Goal: Information Seeking & Learning: Learn about a topic

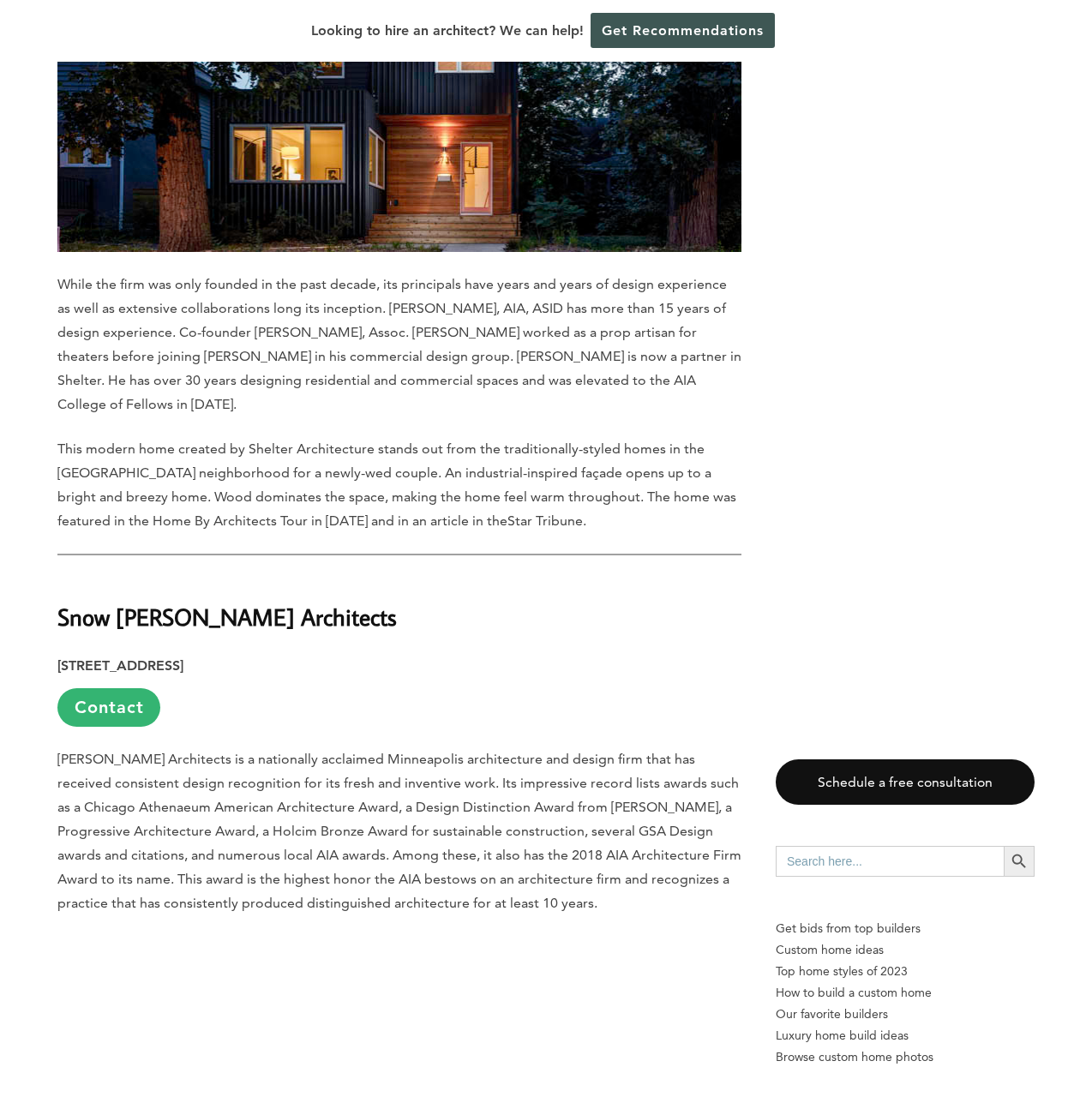
scroll to position [12768, 0]
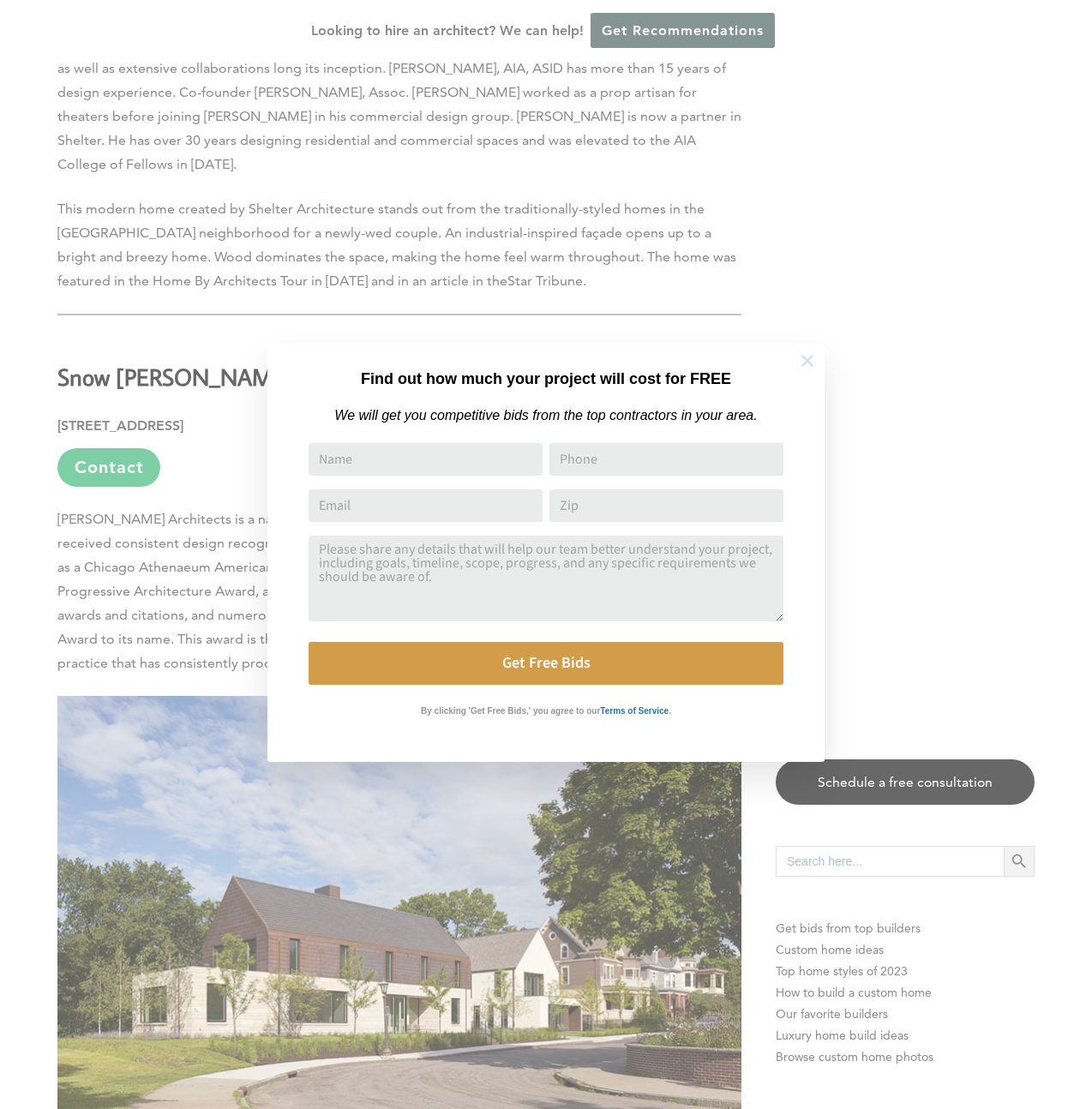
click at [805, 360] on icon at bounding box center [807, 360] width 12 height 12
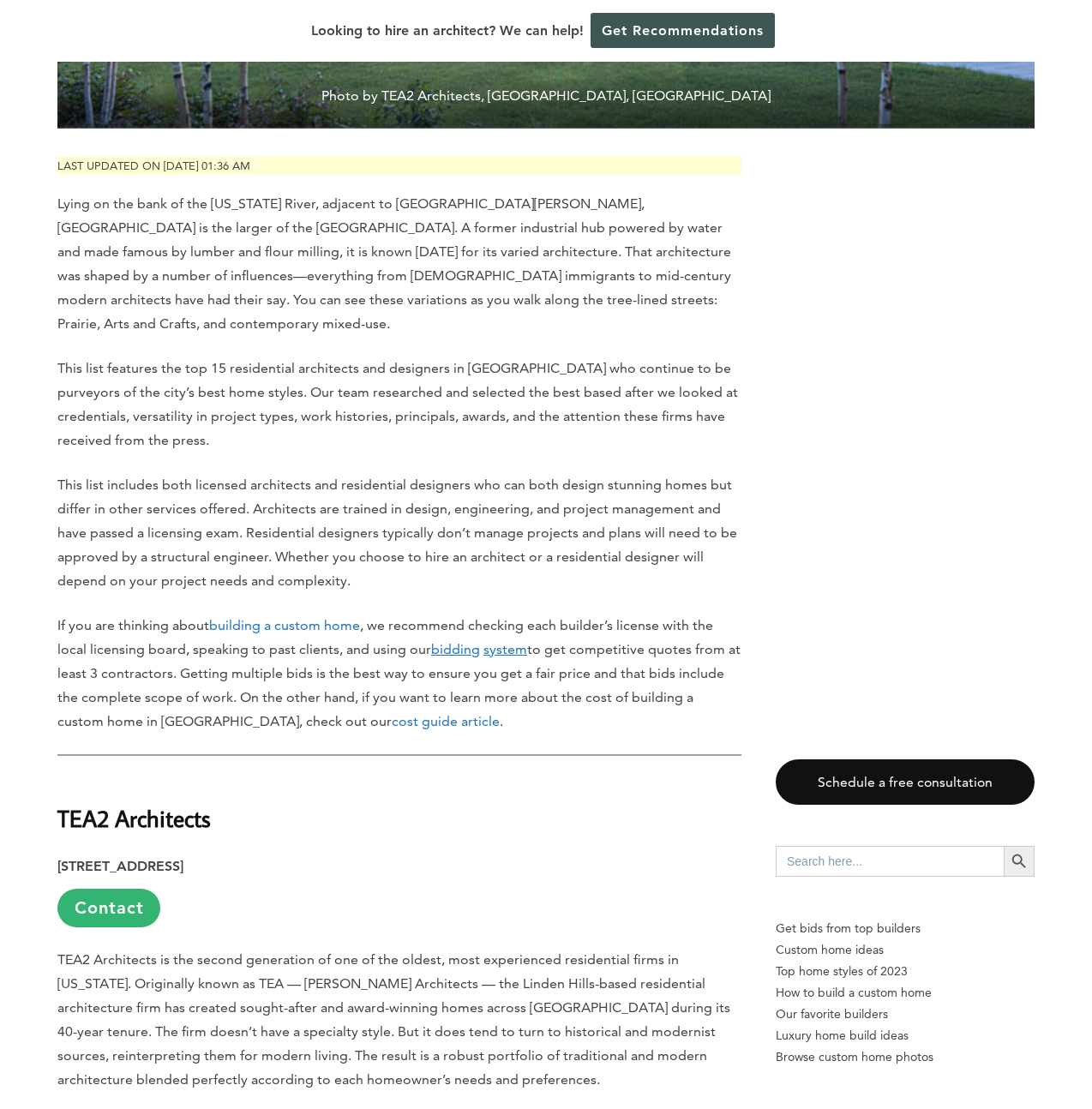
scroll to position [569, 0]
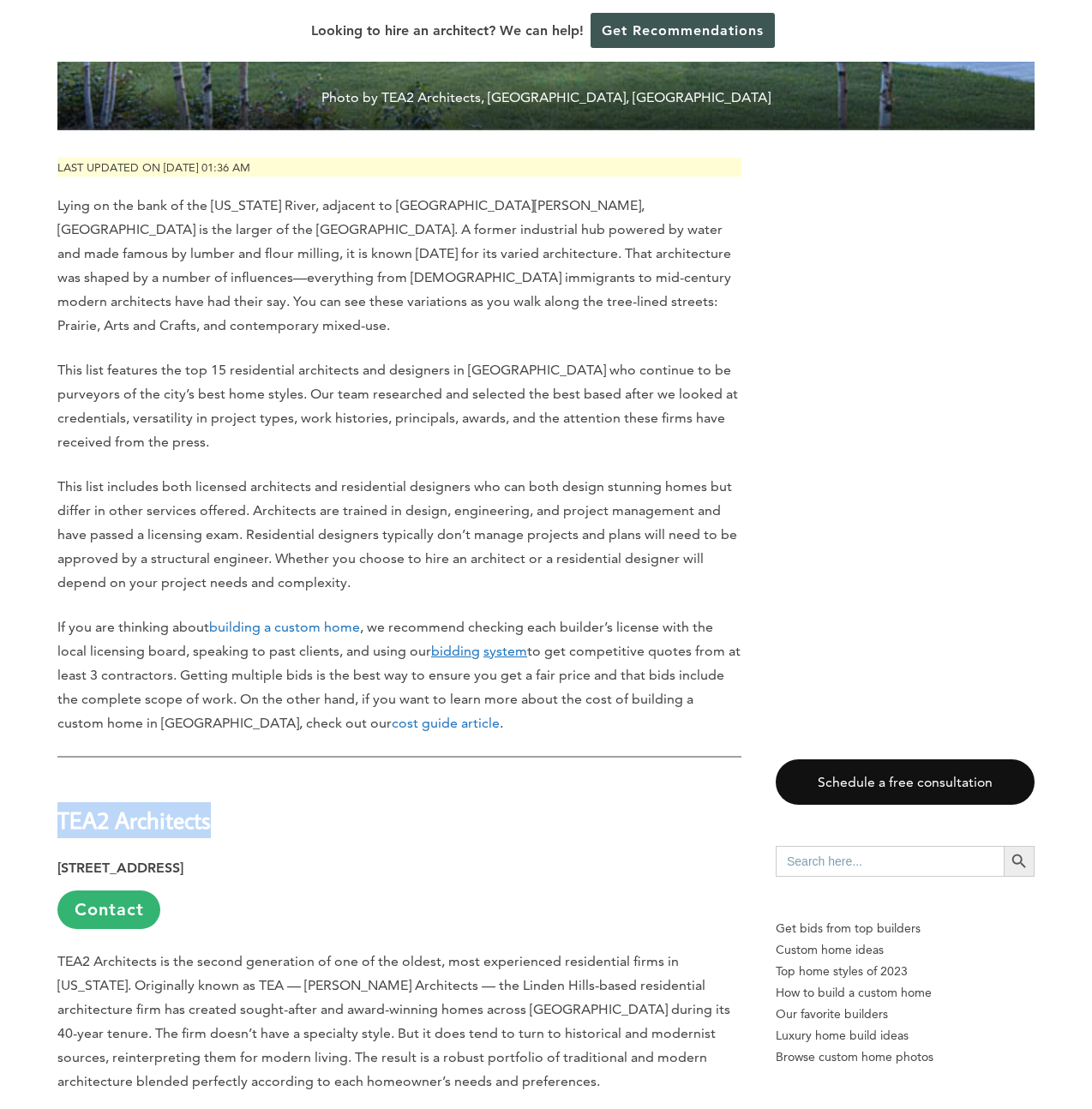
drag, startPoint x: 215, startPoint y: 797, endPoint x: 29, endPoint y: 789, distance: 186.2
copy strong "TEA2 Architects"
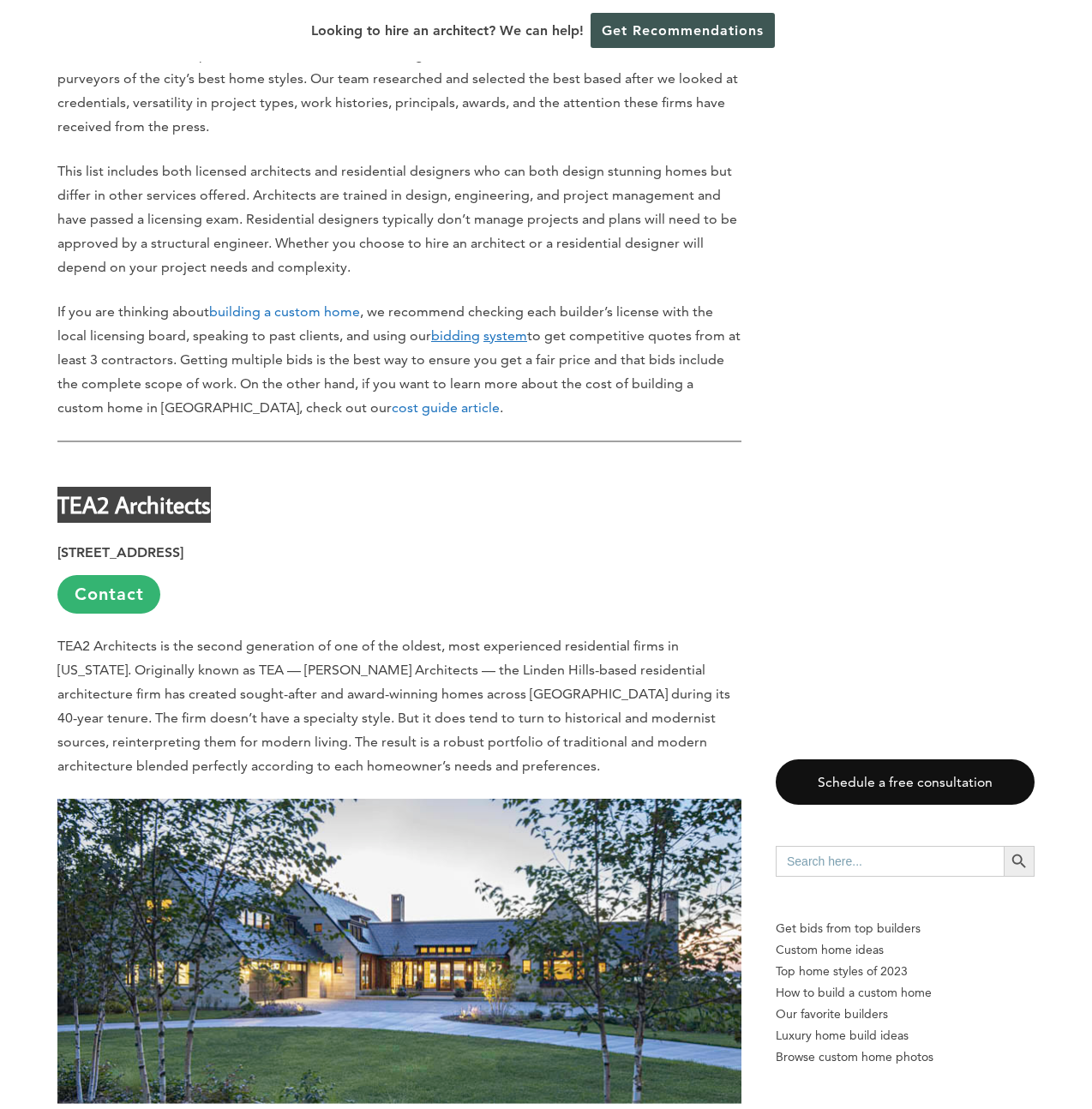
scroll to position [1172, 0]
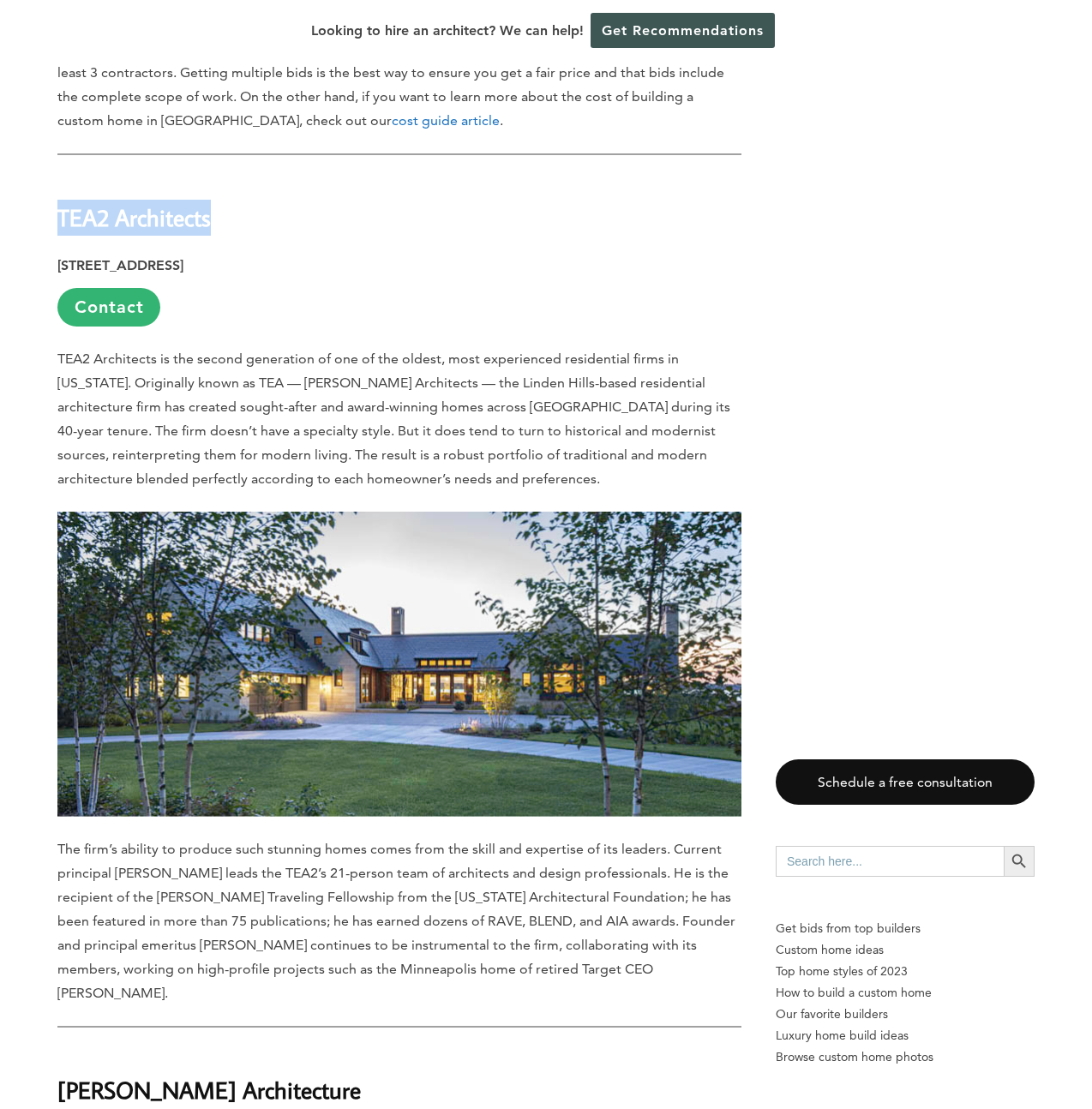
click at [413, 207] on h2 "TEA2 Architects" at bounding box center [399, 205] width 684 height 59
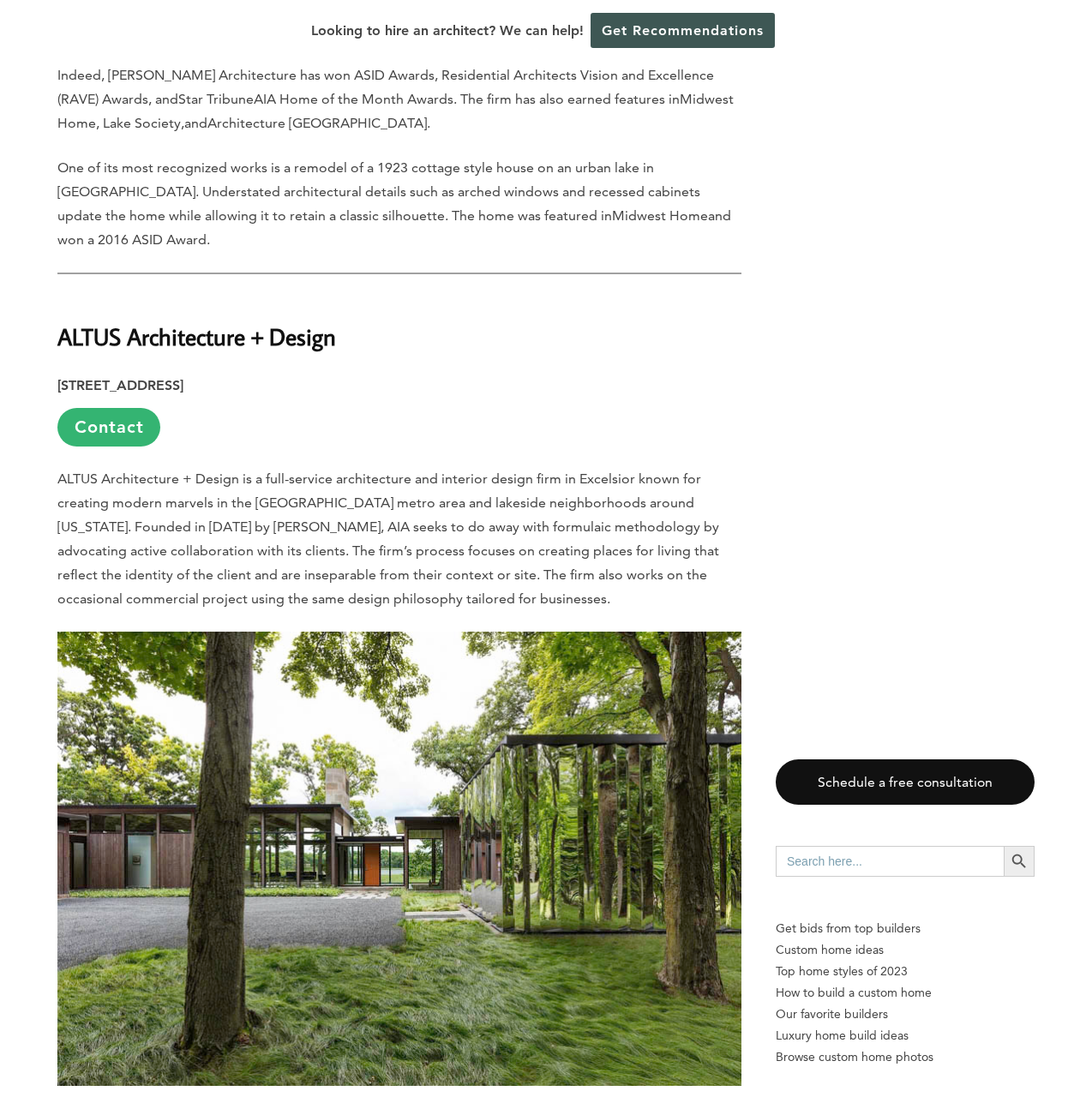
scroll to position [3735, 0]
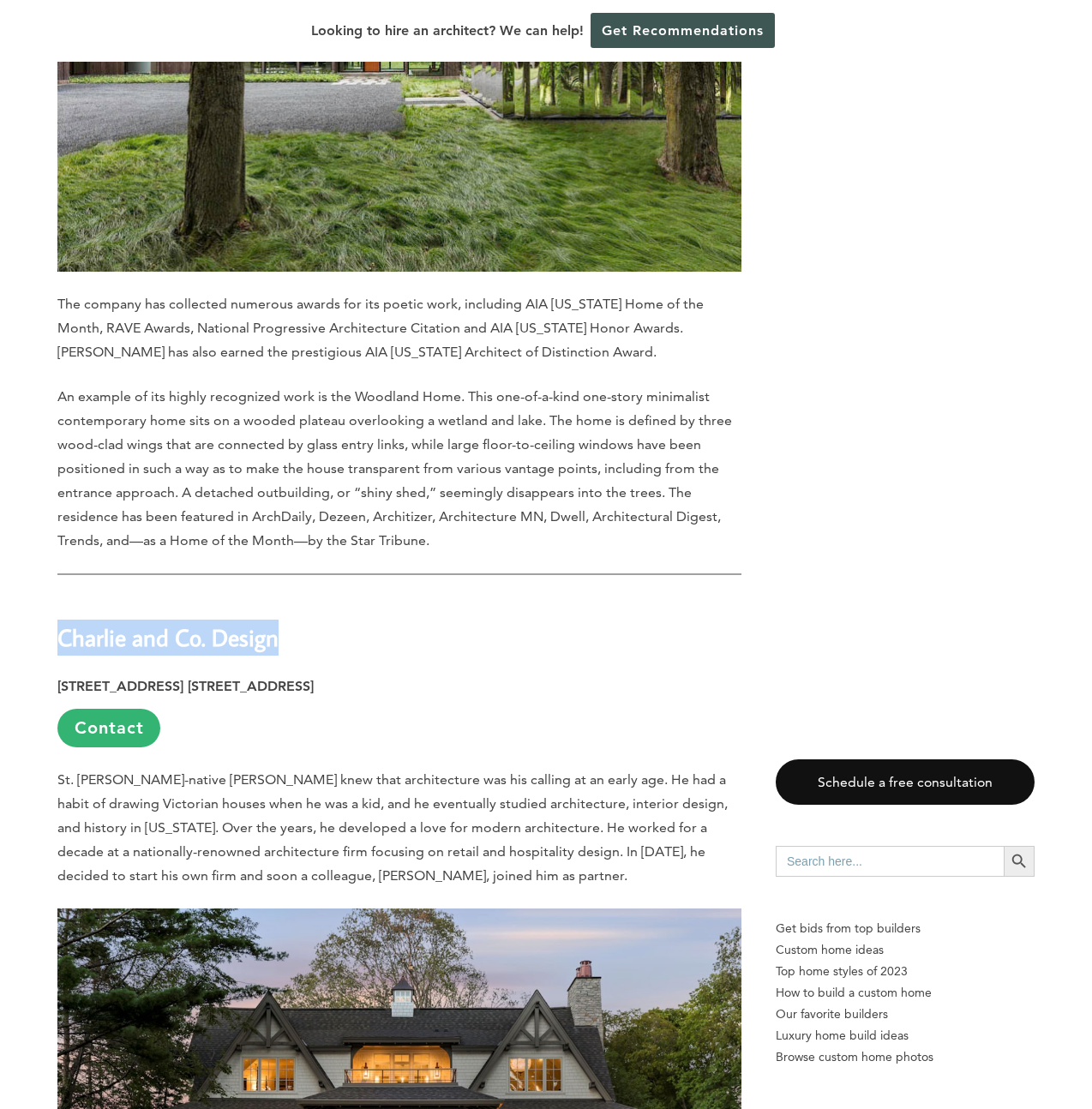
drag, startPoint x: 278, startPoint y: 591, endPoint x: 44, endPoint y: 601, distance: 234.2
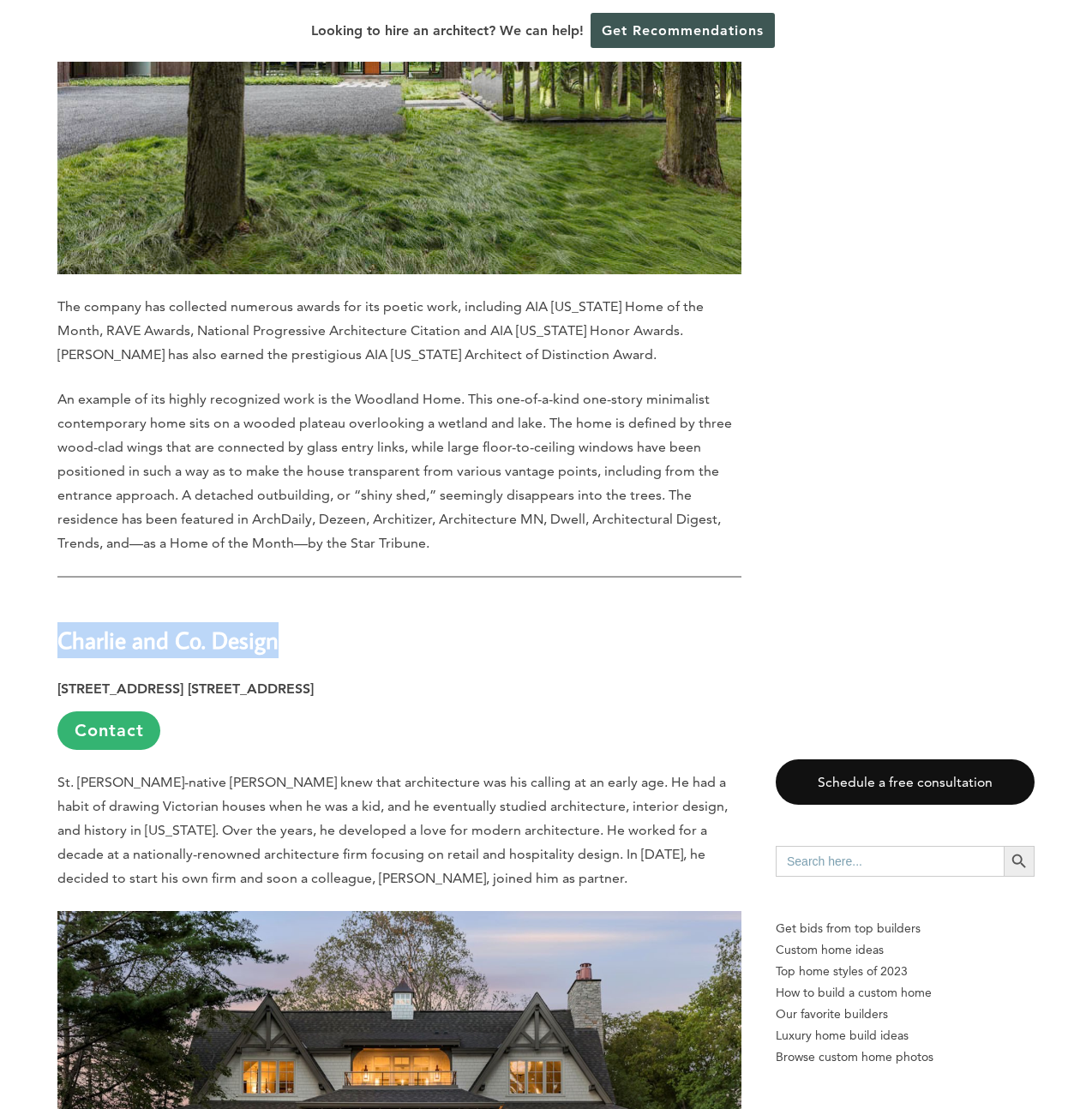
copy strong "Charlie and Co. Design"
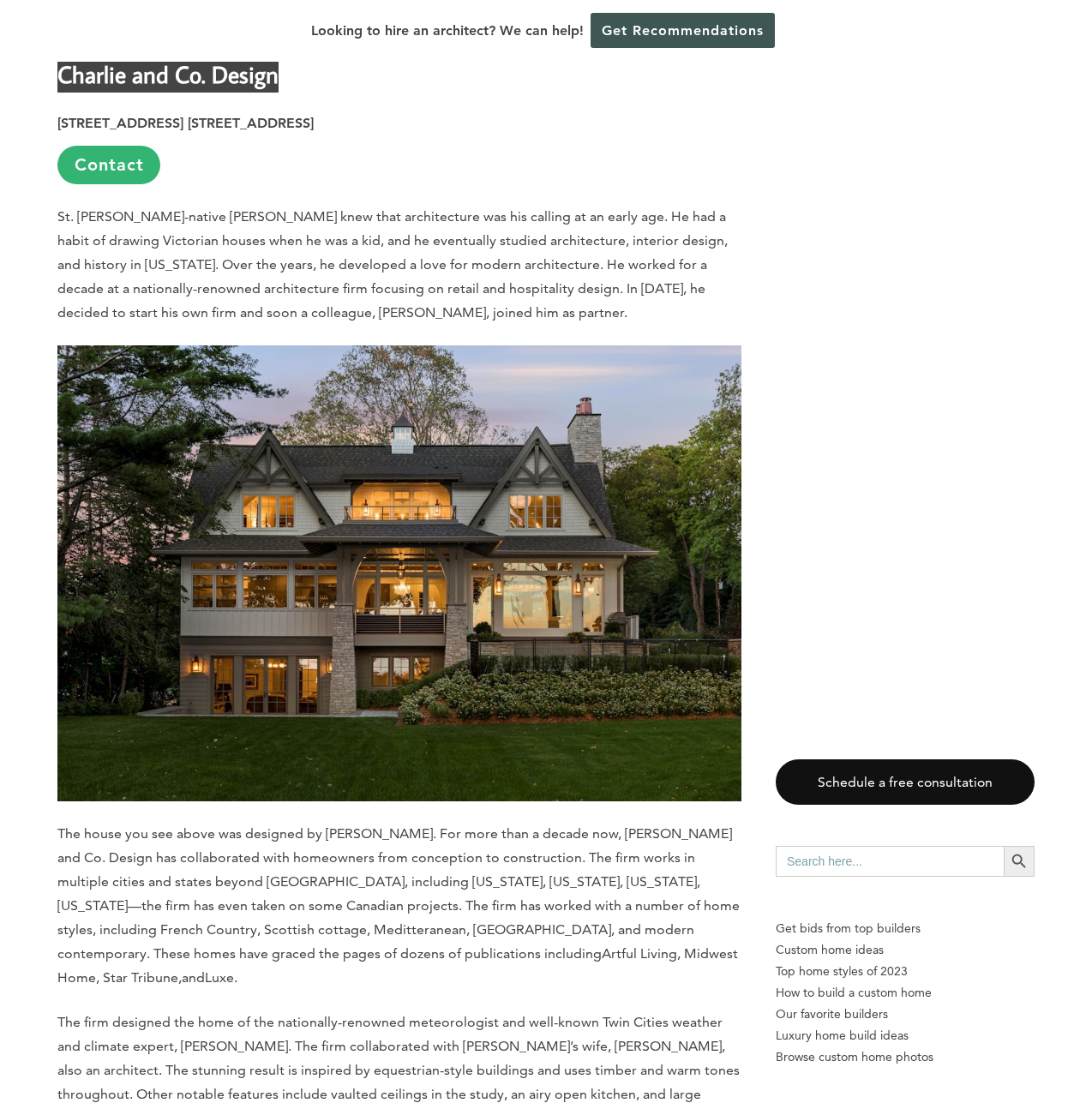
scroll to position [4898, 0]
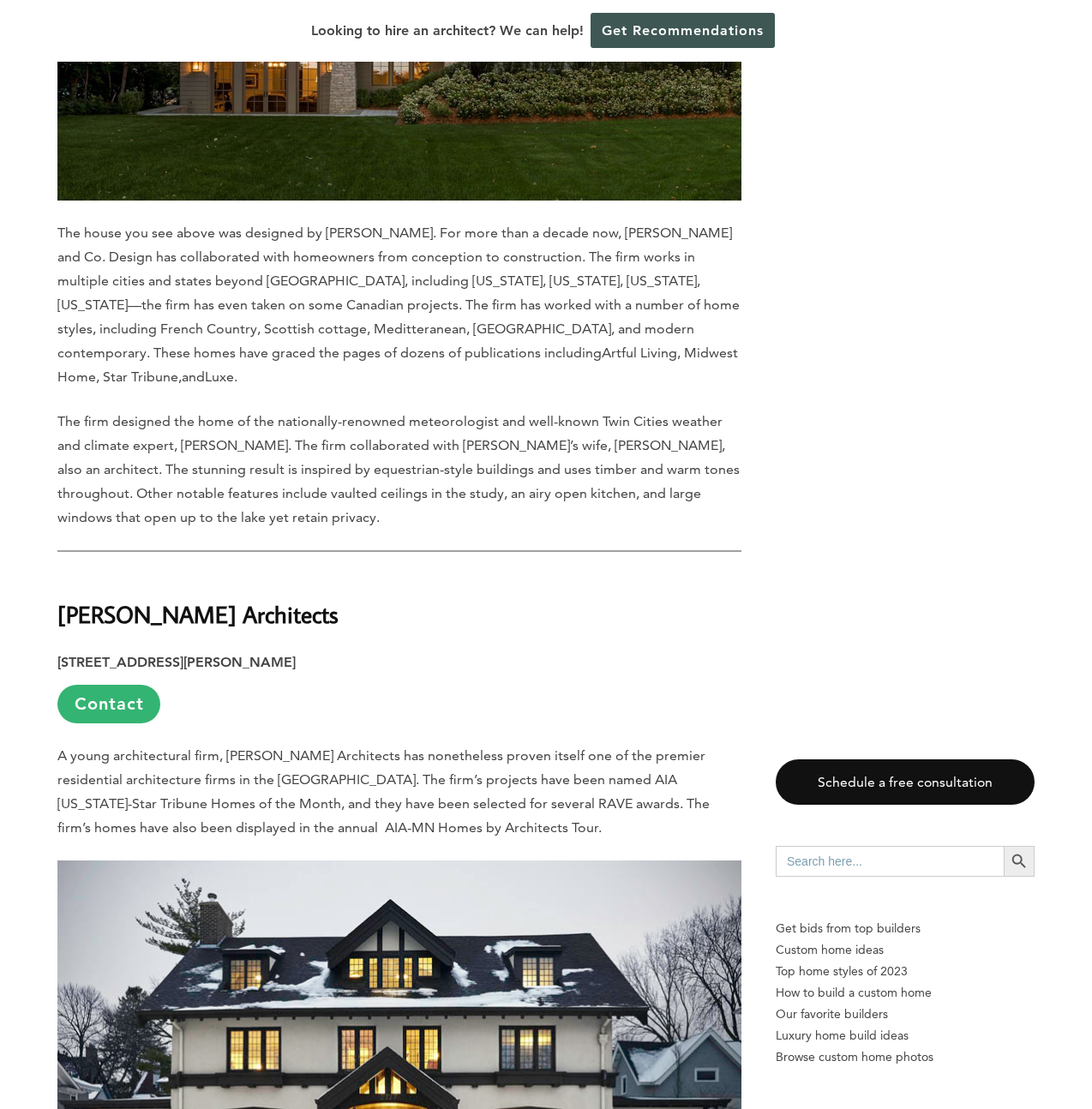
drag, startPoint x: 62, startPoint y: 545, endPoint x: 351, endPoint y: 551, distance: 289.1
click at [351, 572] on h2 "[PERSON_NAME] Architects" at bounding box center [399, 602] width 684 height 59
copy strong "[PERSON_NAME] Architects"
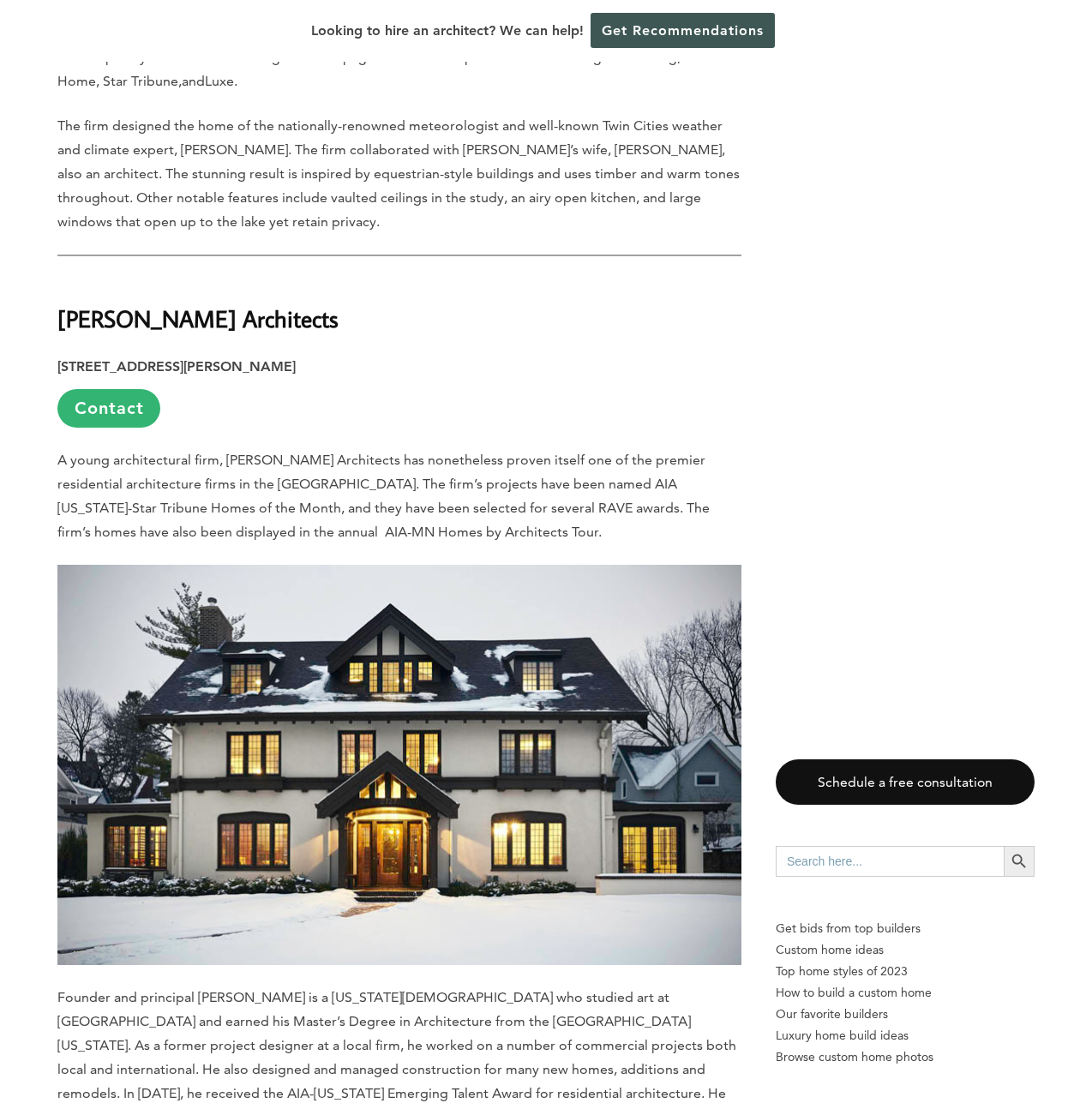
scroll to position [5551, 0]
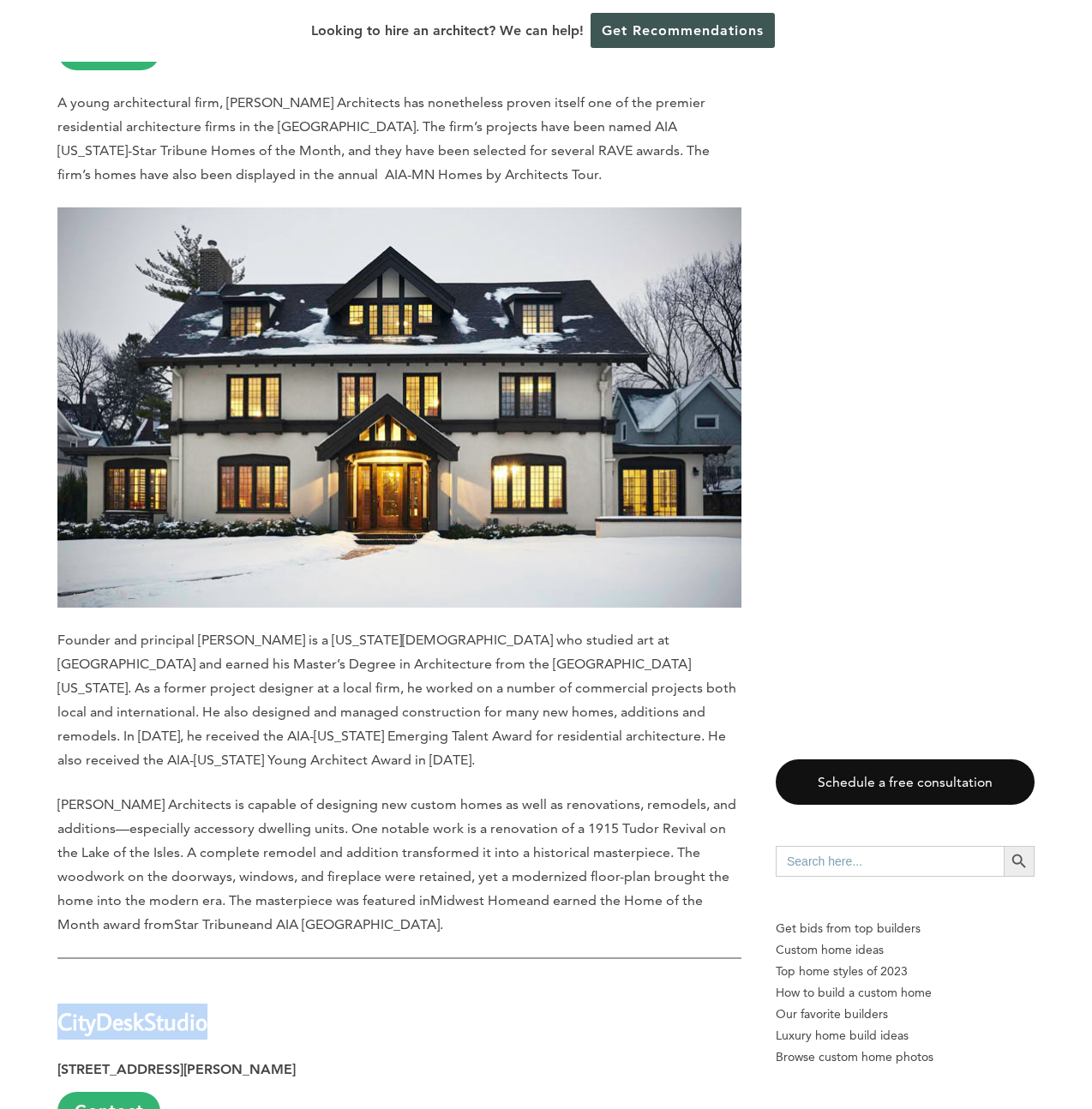
drag, startPoint x: 214, startPoint y: 954, endPoint x: 55, endPoint y: 958, distance: 159.1
copy strong "CityDeskStudio"
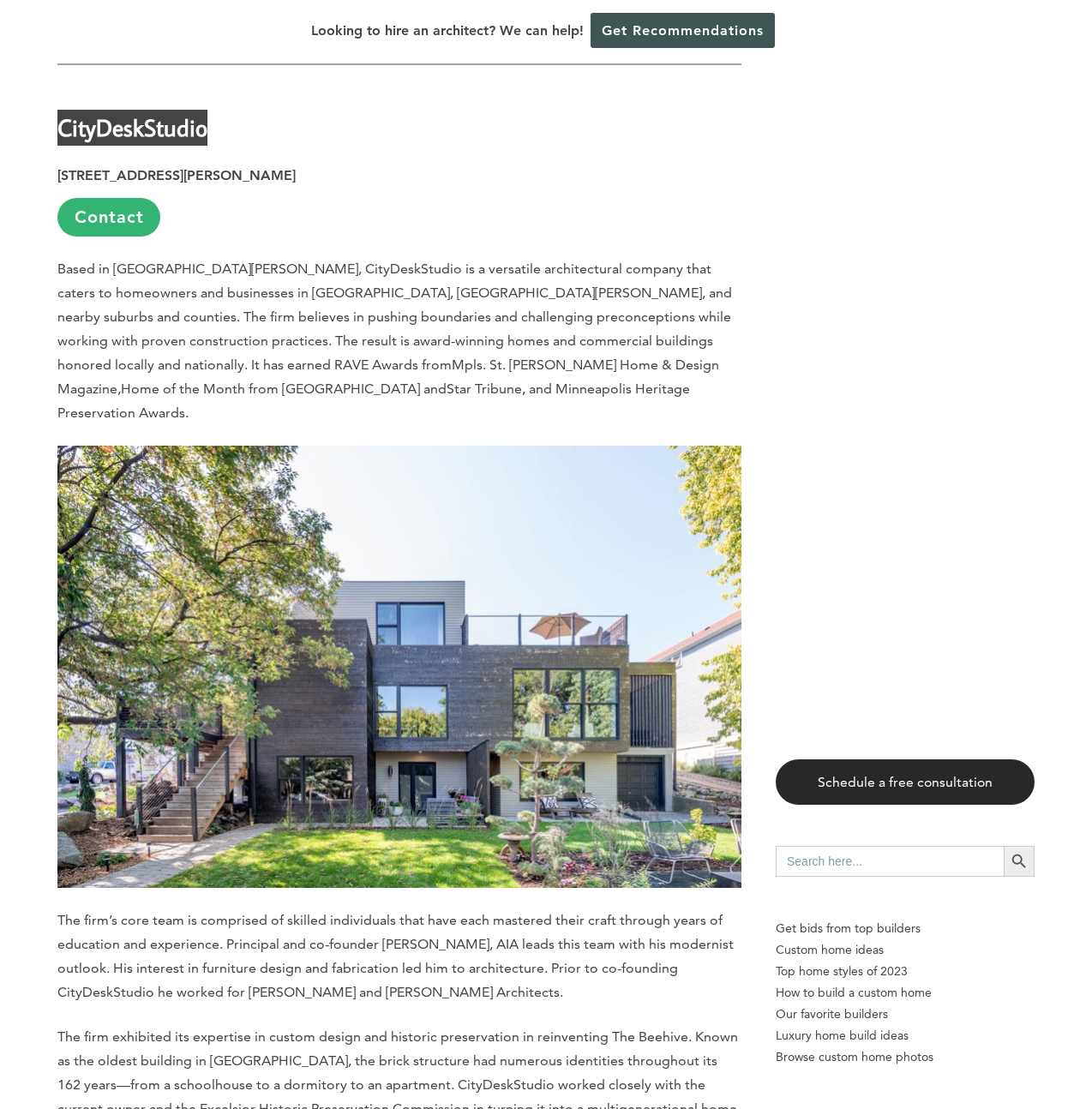
scroll to position [6887, 0]
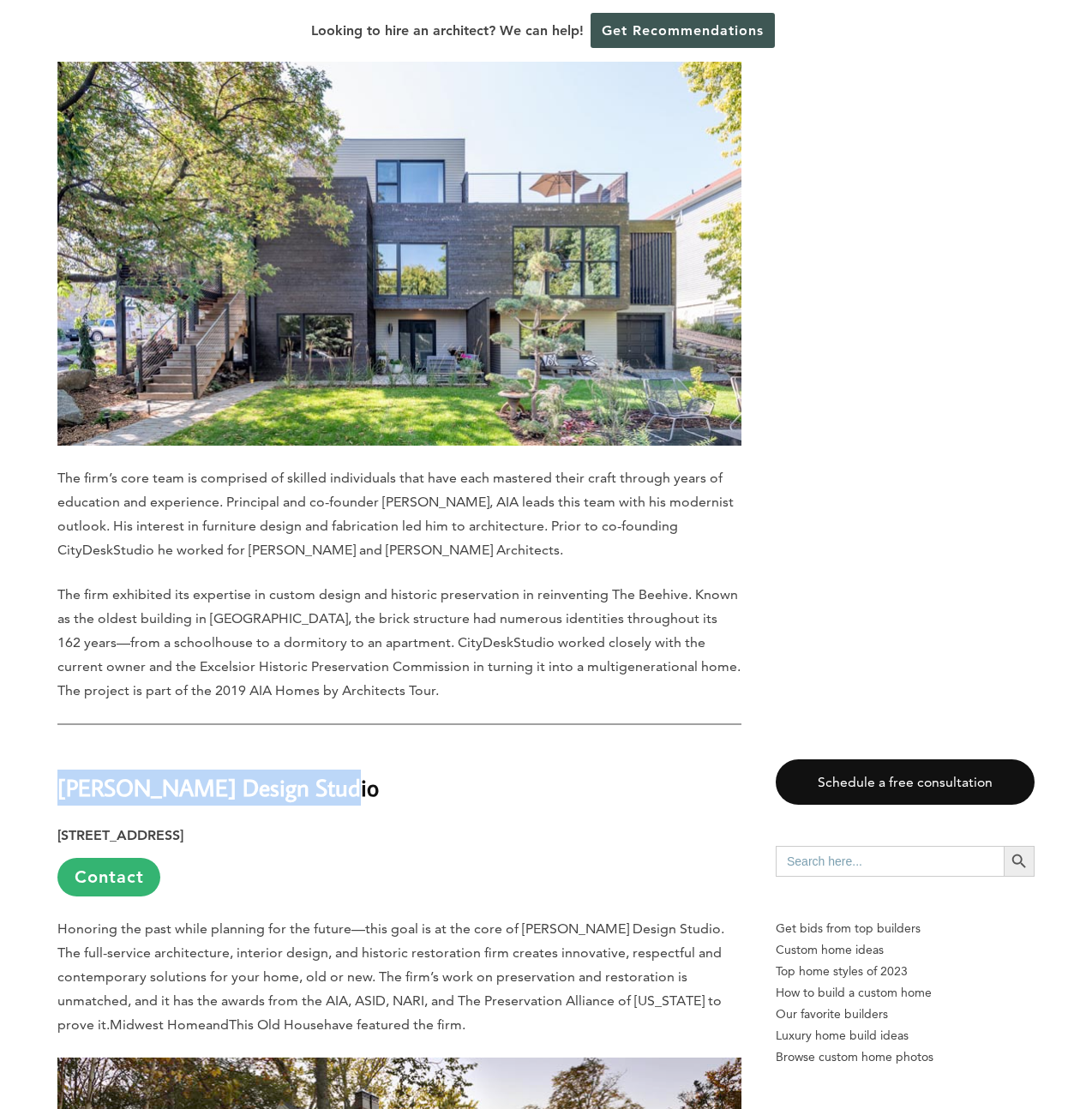
drag, startPoint x: 323, startPoint y: 693, endPoint x: 62, endPoint y: 698, distance: 261.0
click at [62, 745] on h2 "[PERSON_NAME] Design Studio" at bounding box center [399, 775] width 684 height 59
copy strong "[PERSON_NAME] Design Studio"
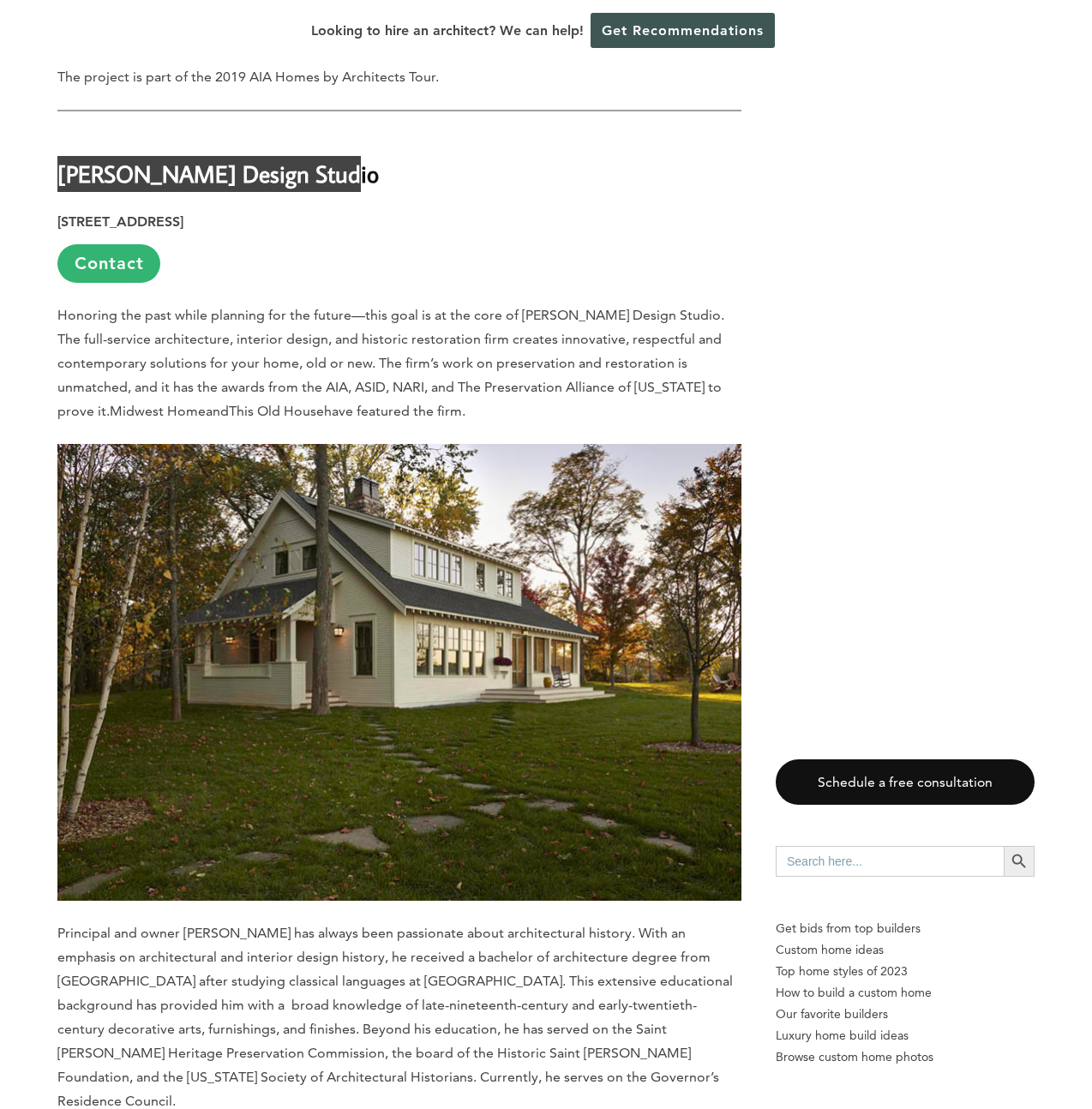
scroll to position [8004, 0]
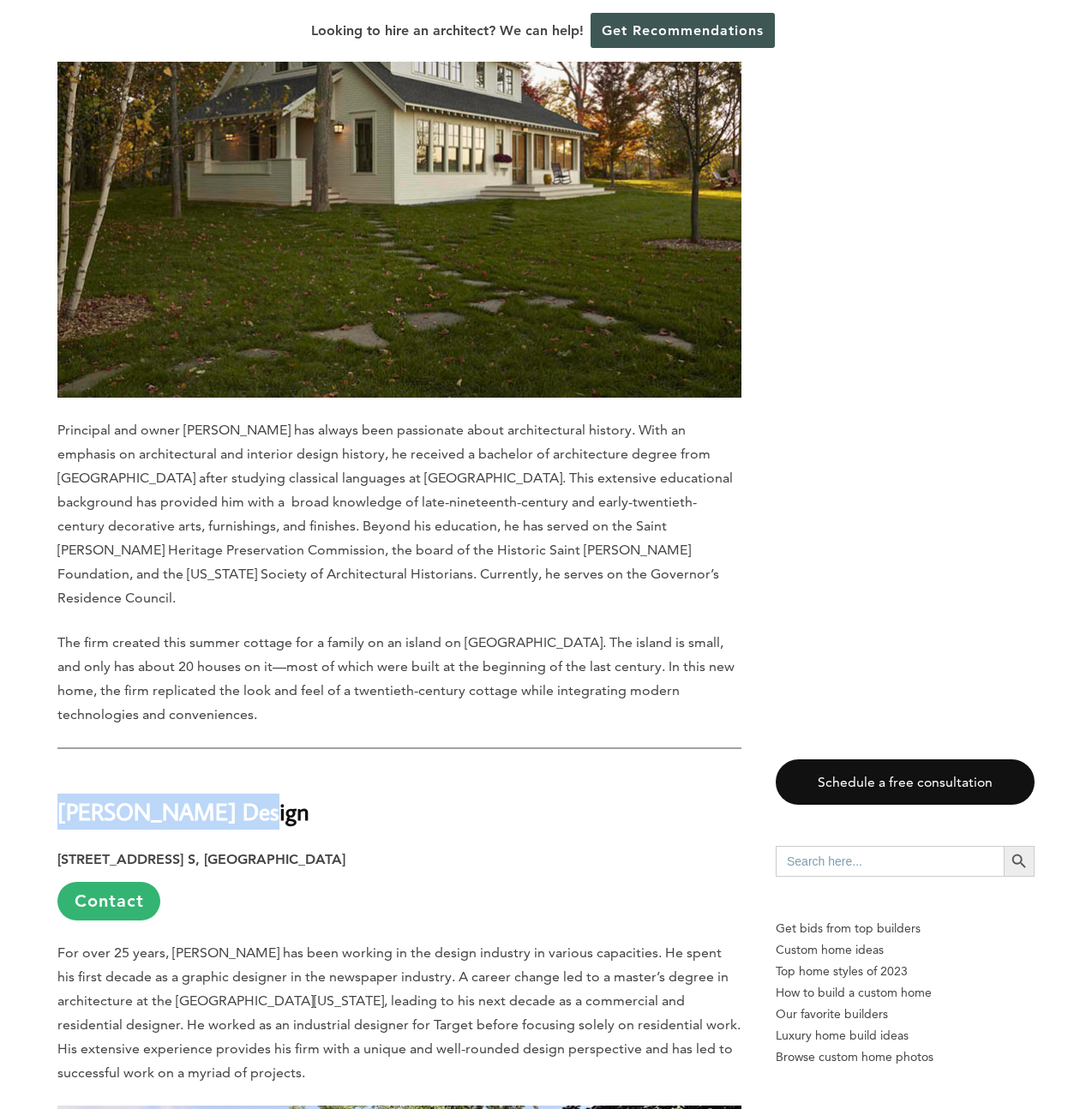
drag, startPoint x: 248, startPoint y: 695, endPoint x: 62, endPoint y: 707, distance: 186.4
click at [62, 769] on h2 "[PERSON_NAME] Design" at bounding box center [399, 799] width 684 height 59
copy strong "[PERSON_NAME] Design"
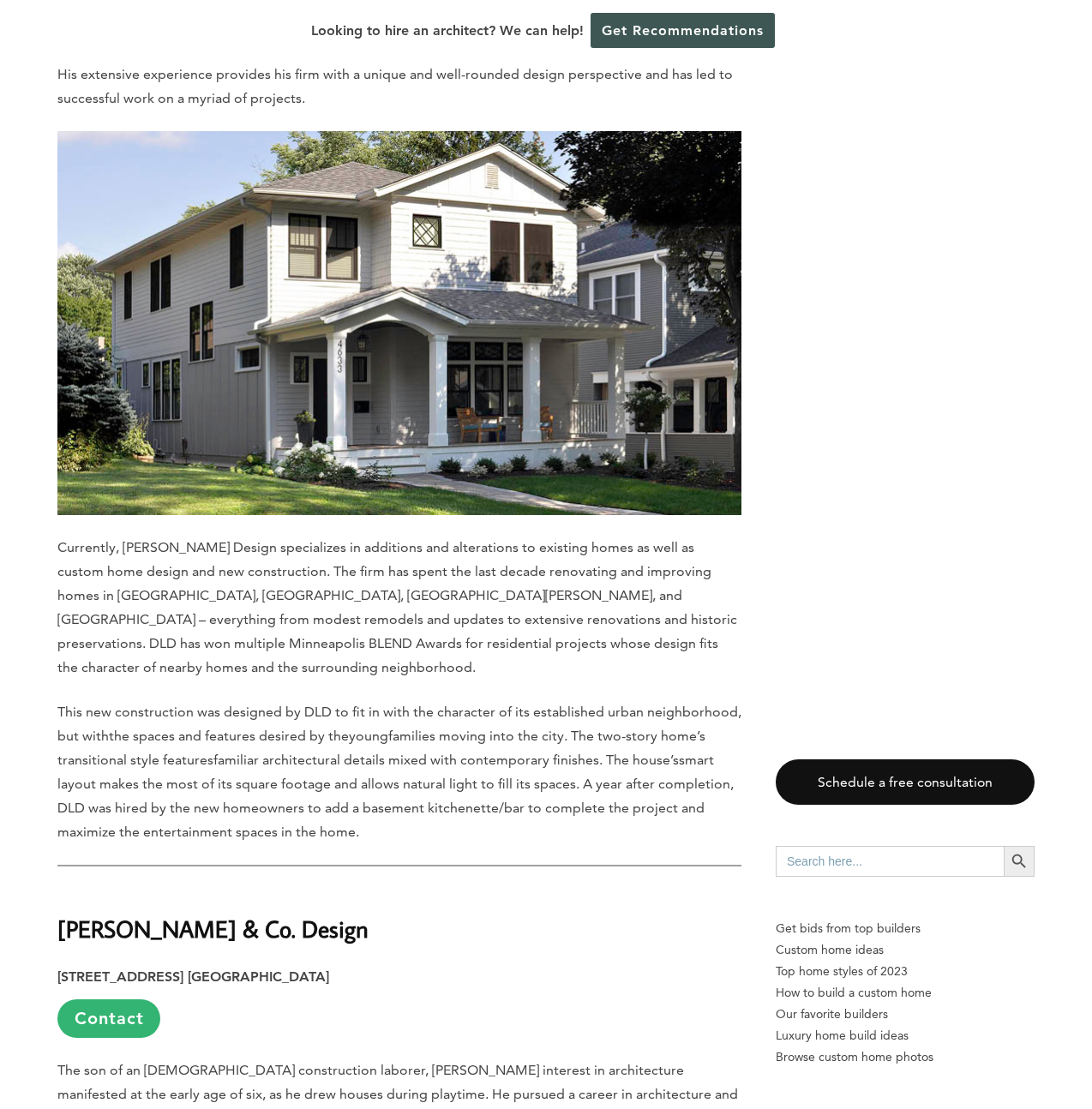
scroll to position [9205, 0]
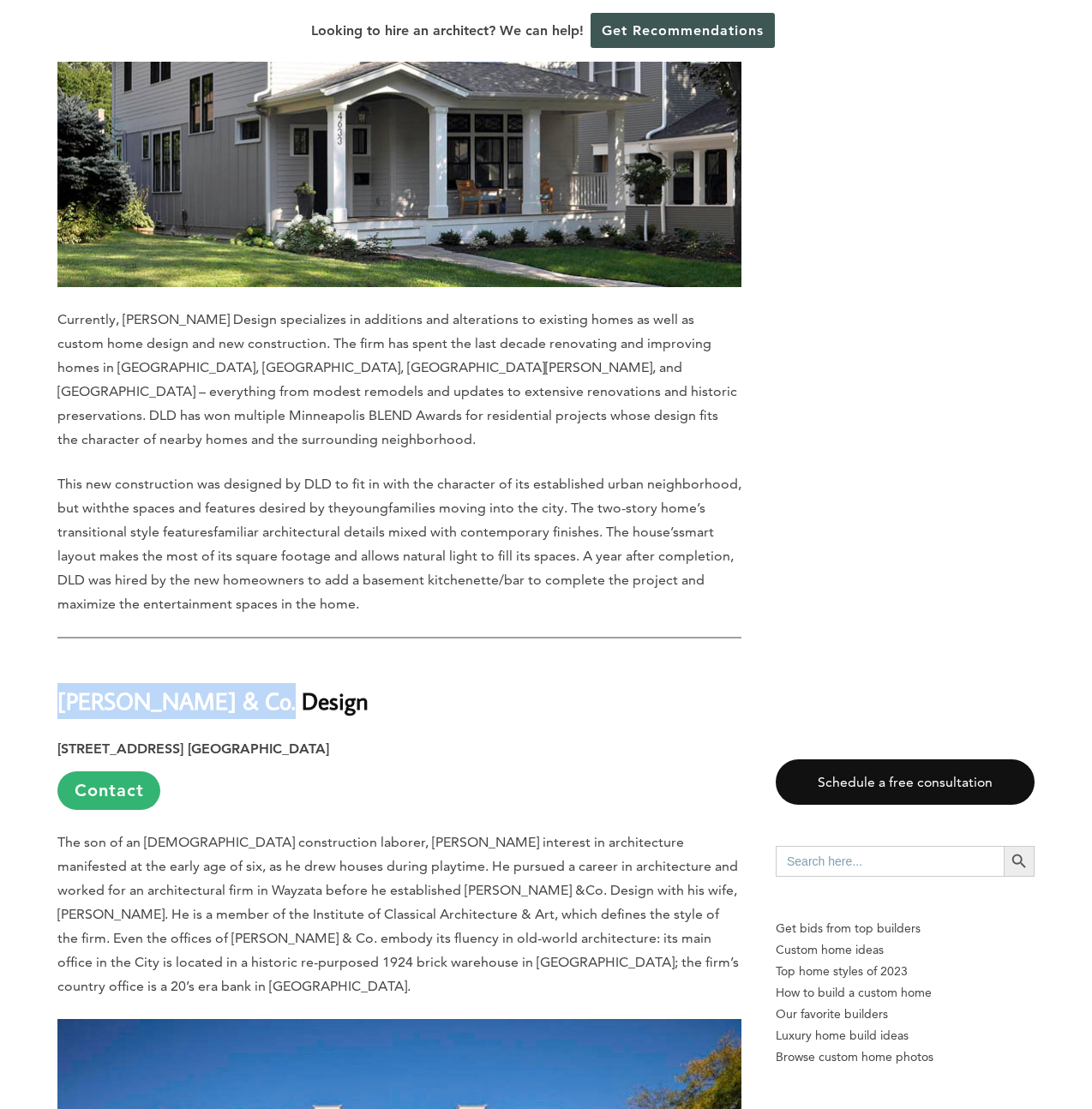
drag, startPoint x: 271, startPoint y: 559, endPoint x: 67, endPoint y: 566, distance: 204.1
click at [67, 659] on h2 "[PERSON_NAME] & Co. Design" at bounding box center [399, 689] width 684 height 59
copy strong "[PERSON_NAME] & Co. Design"
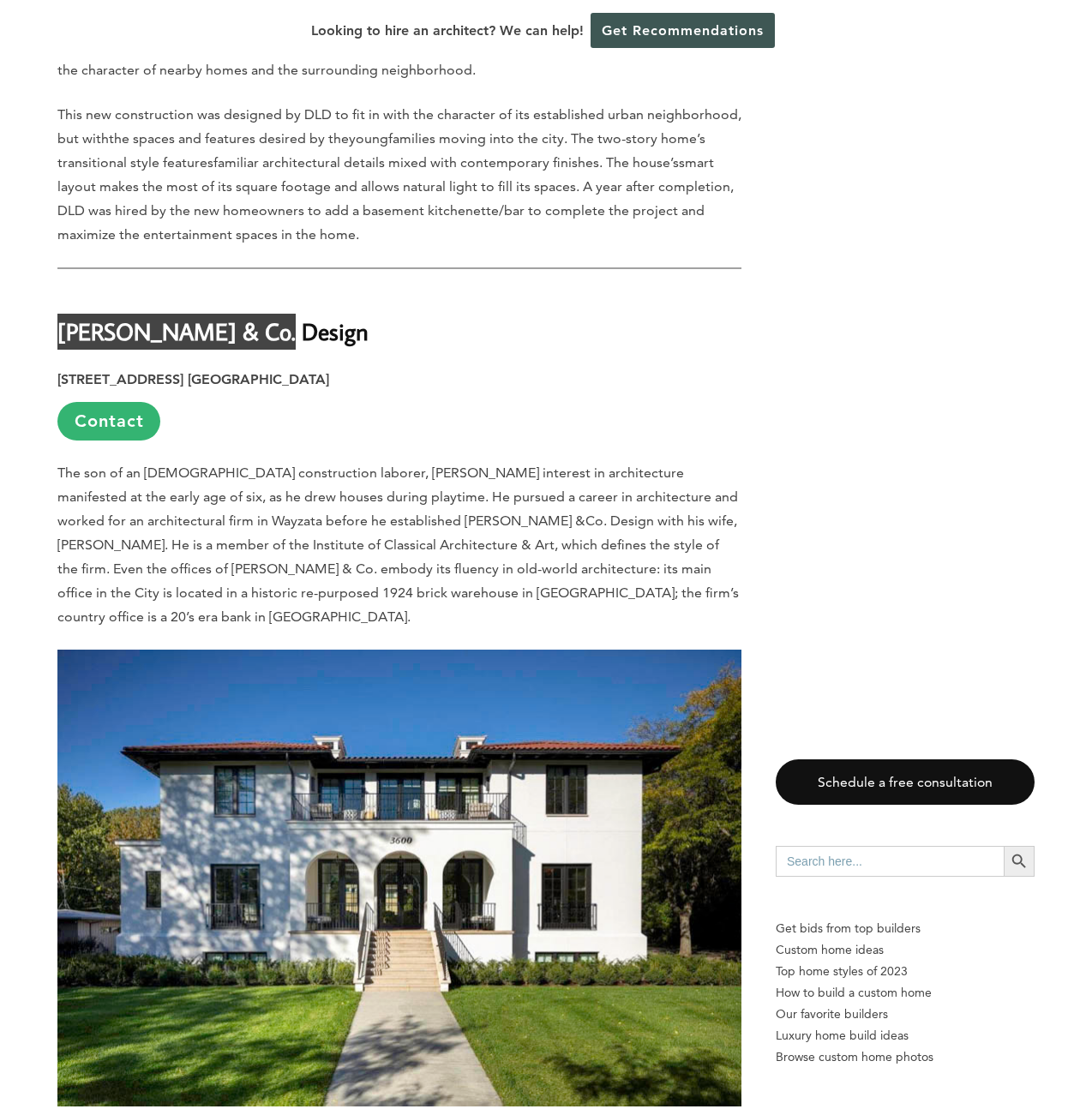
scroll to position [9959, 0]
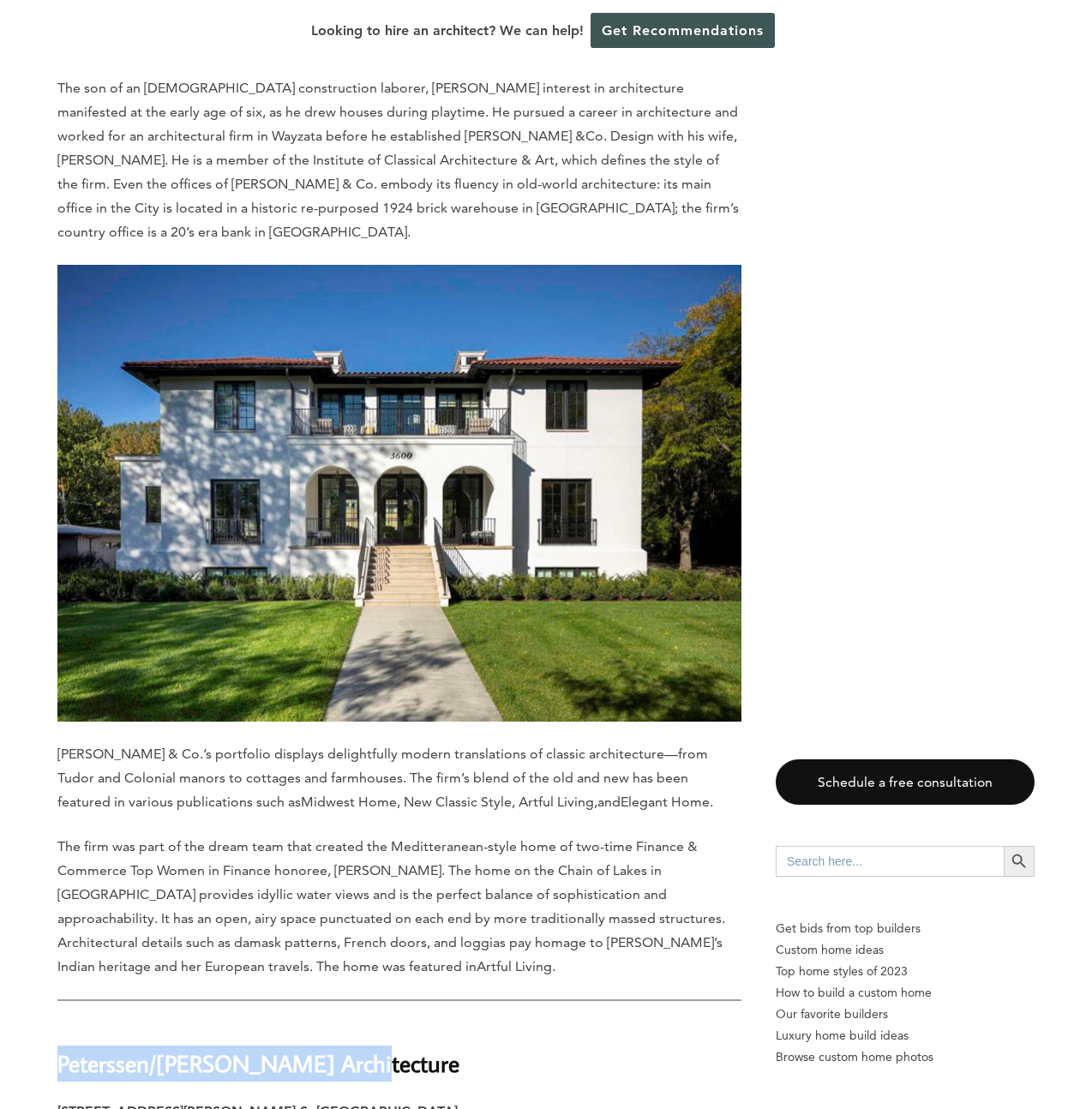
drag, startPoint x: 346, startPoint y: 899, endPoint x: 63, endPoint y: 903, distance: 283.0
click at [62, 1021] on h2 "Peterssen/[PERSON_NAME] Architecture" at bounding box center [399, 1051] width 684 height 59
copy strong "Peterssen/[PERSON_NAME] Architecture"
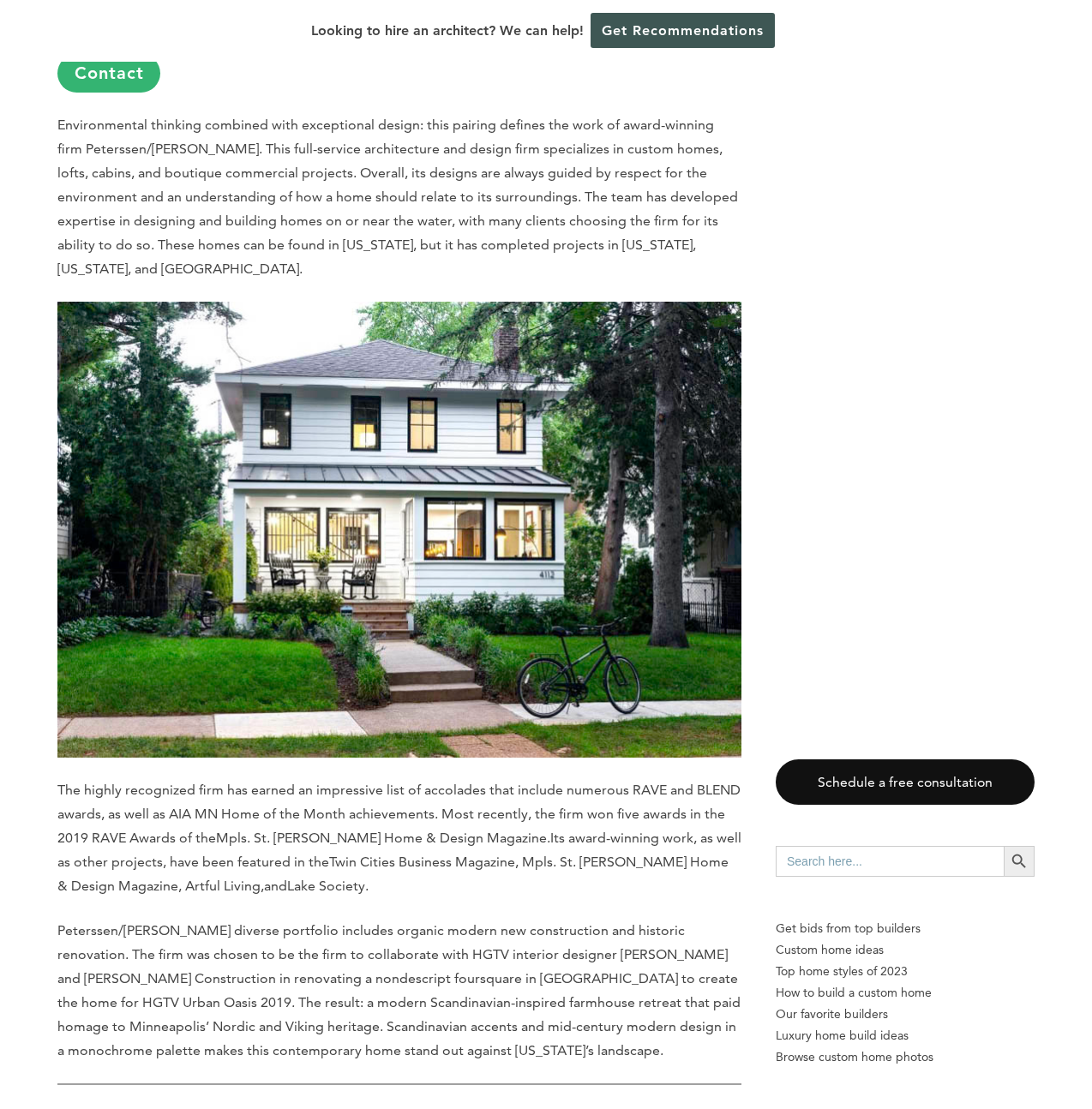
scroll to position [11218, 0]
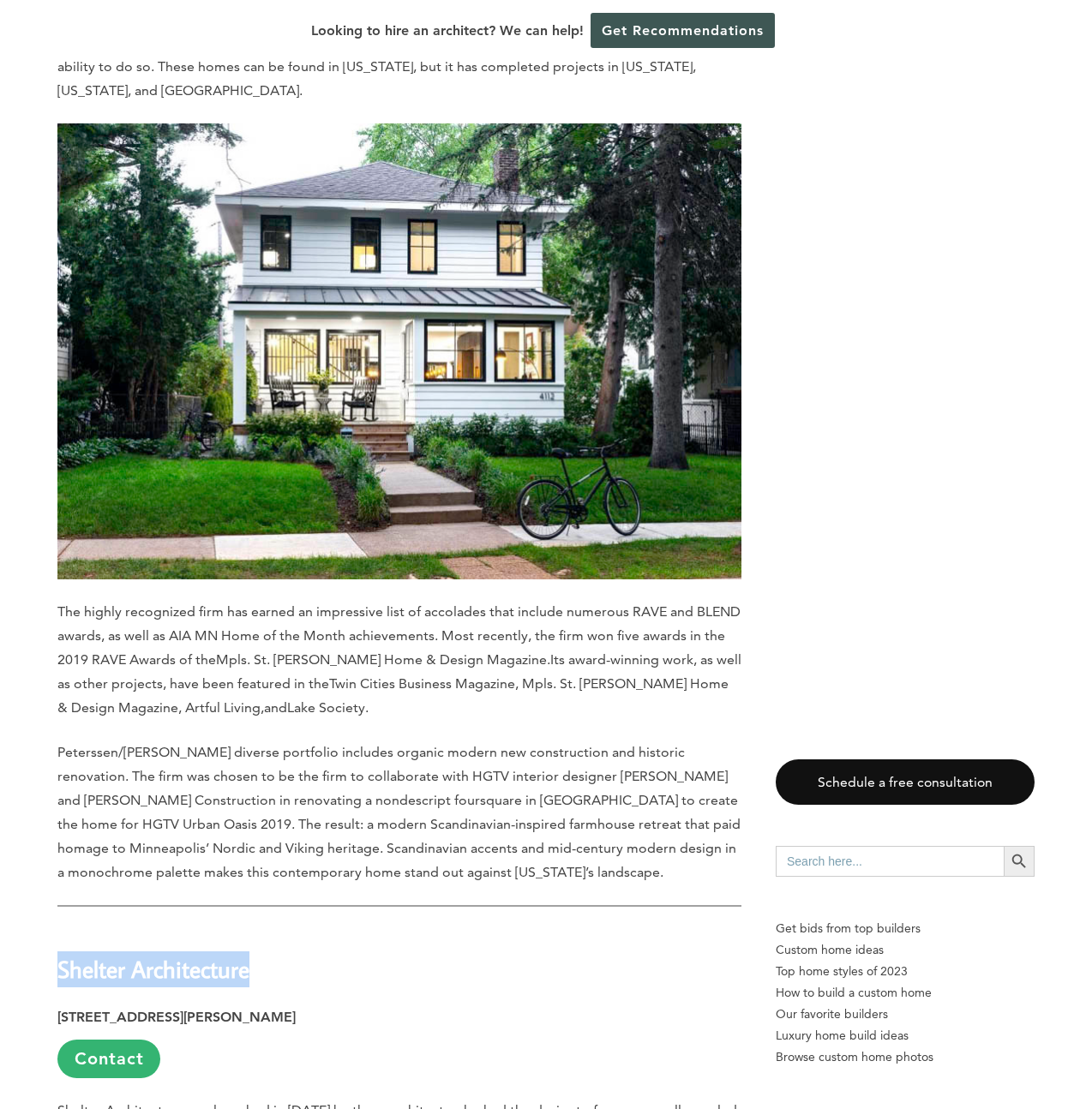
drag, startPoint x: 154, startPoint y: 807, endPoint x: 60, endPoint y: 811, distance: 94.1
click at [60, 927] on h2 "Shelter Architecture" at bounding box center [399, 956] width 684 height 59
copy strong "Shelter Architecture"
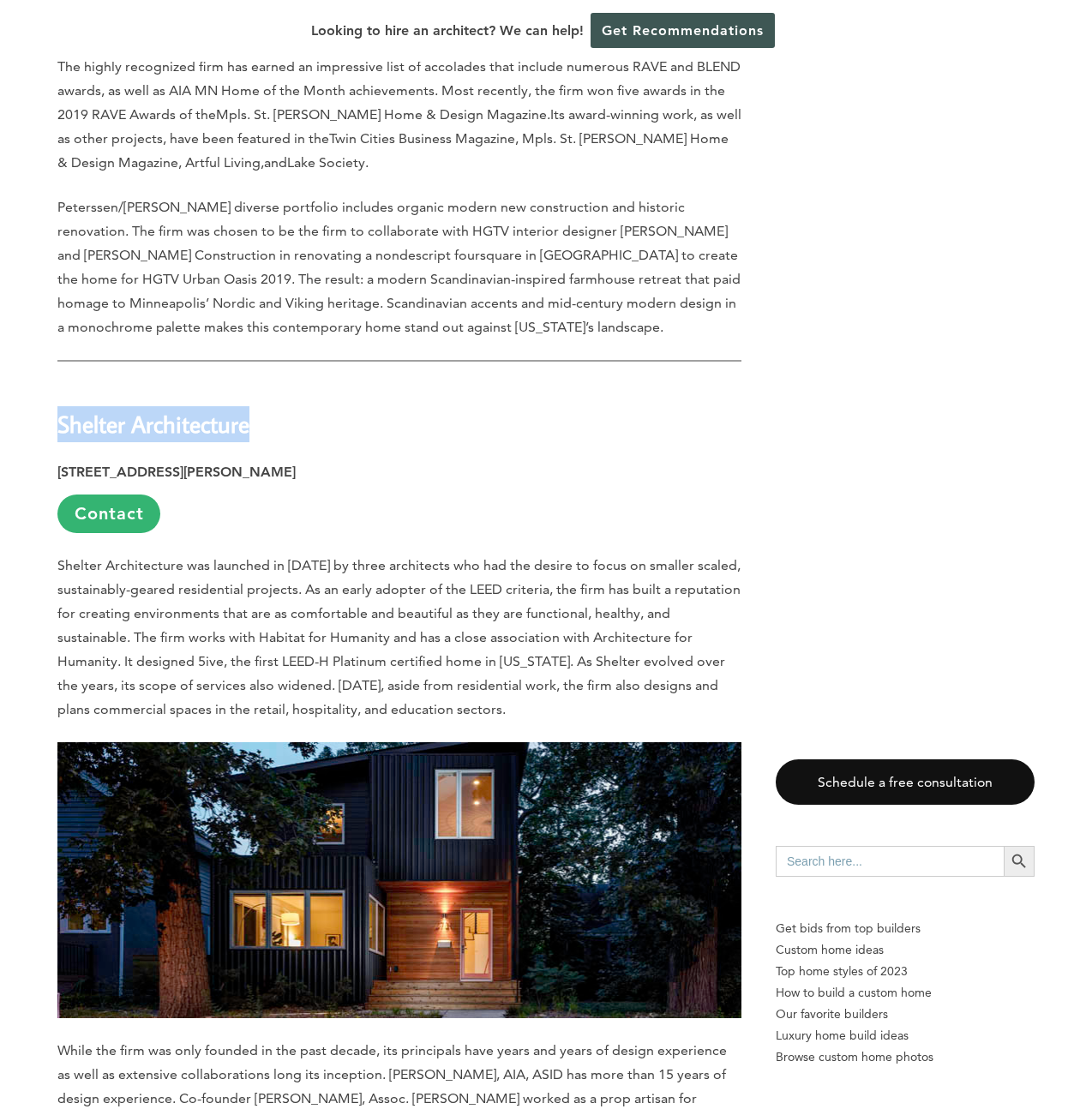
scroll to position [12477, 0]
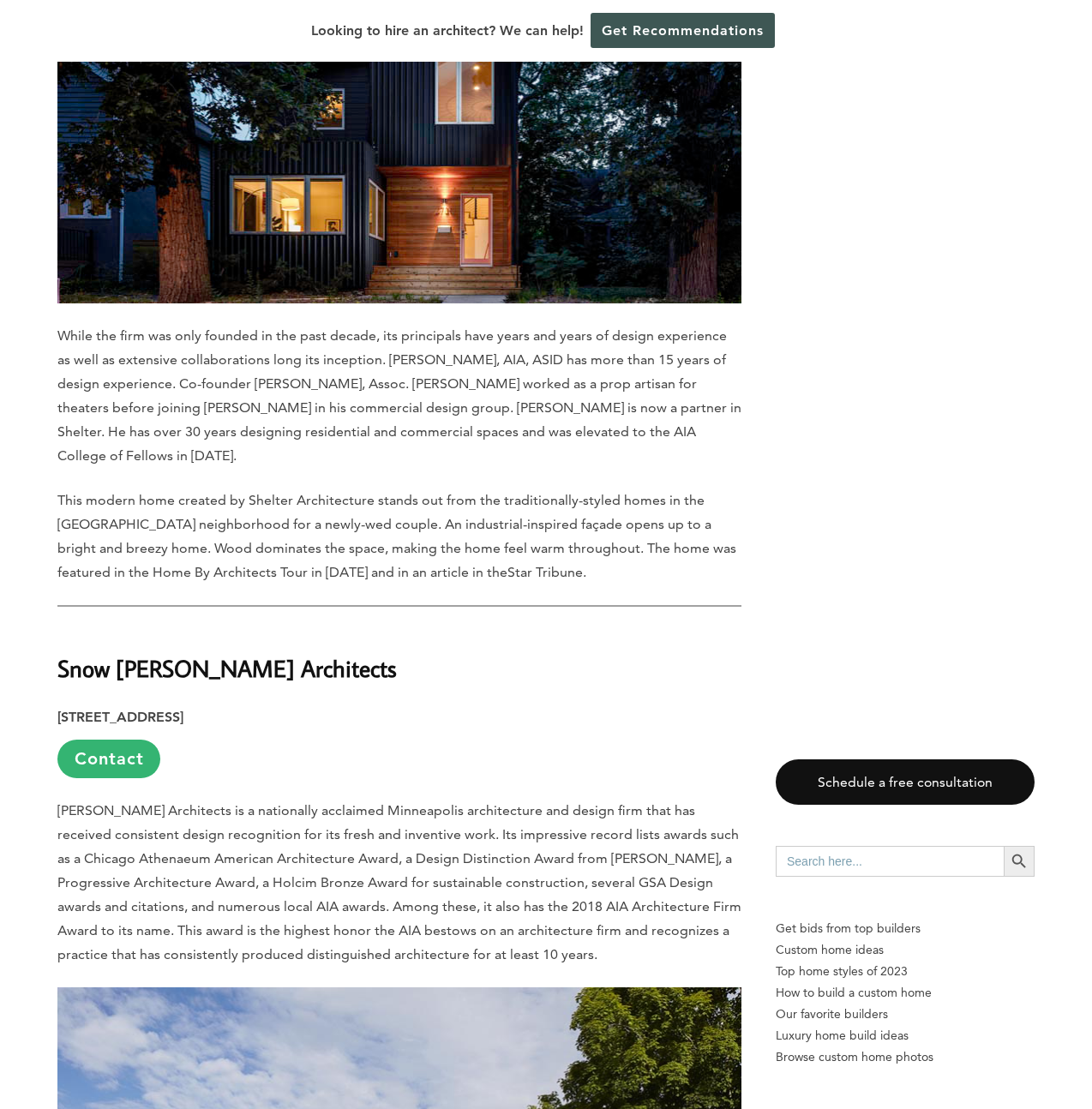
click at [303, 627] on h2 "Snow [PERSON_NAME] Architects" at bounding box center [399, 657] width 684 height 59
drag, startPoint x: 275, startPoint y: 480, endPoint x: 23, endPoint y: 480, distance: 252.0
copy strong "Snow [PERSON_NAME] Architects"
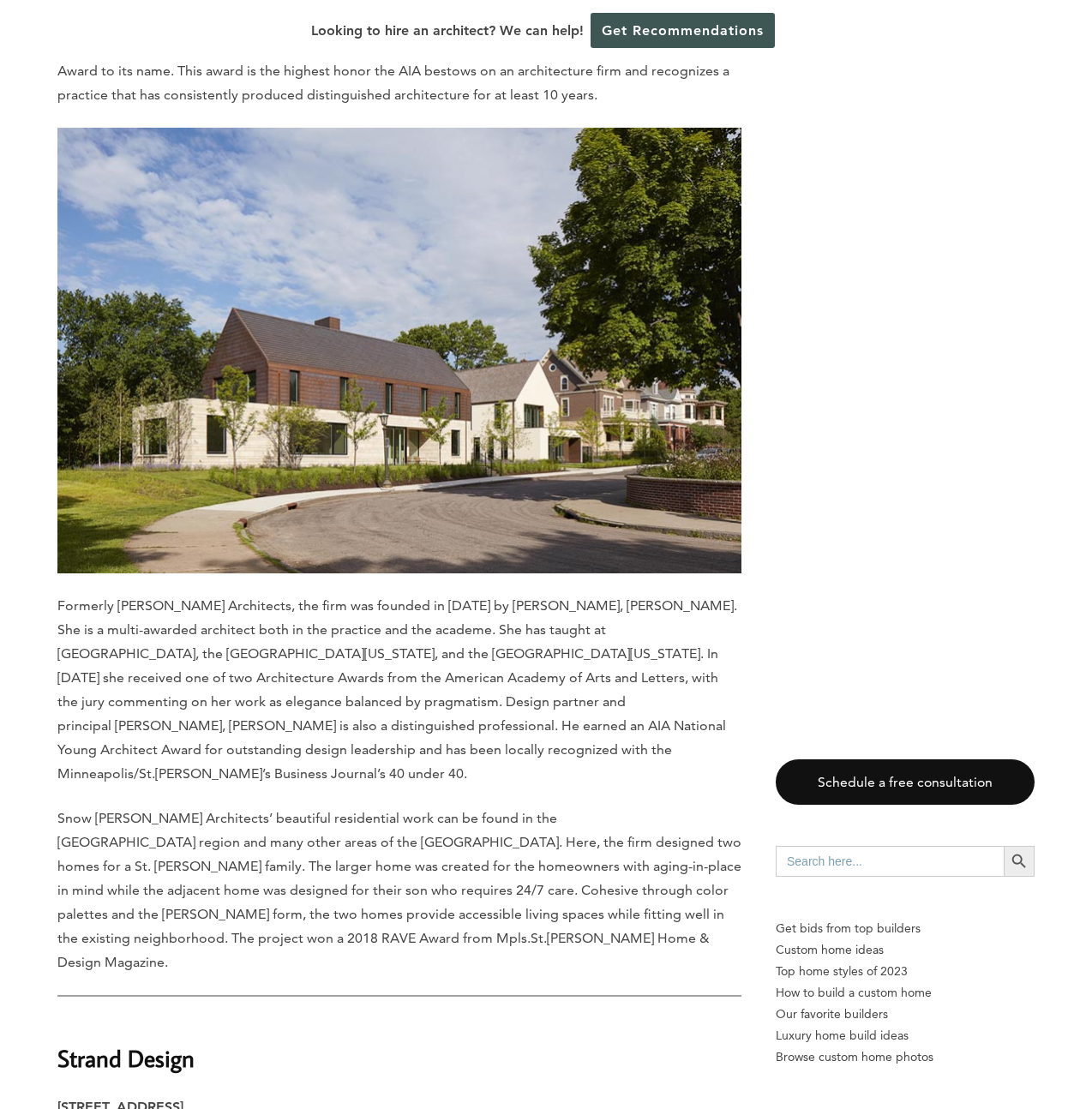
scroll to position [13344, 0]
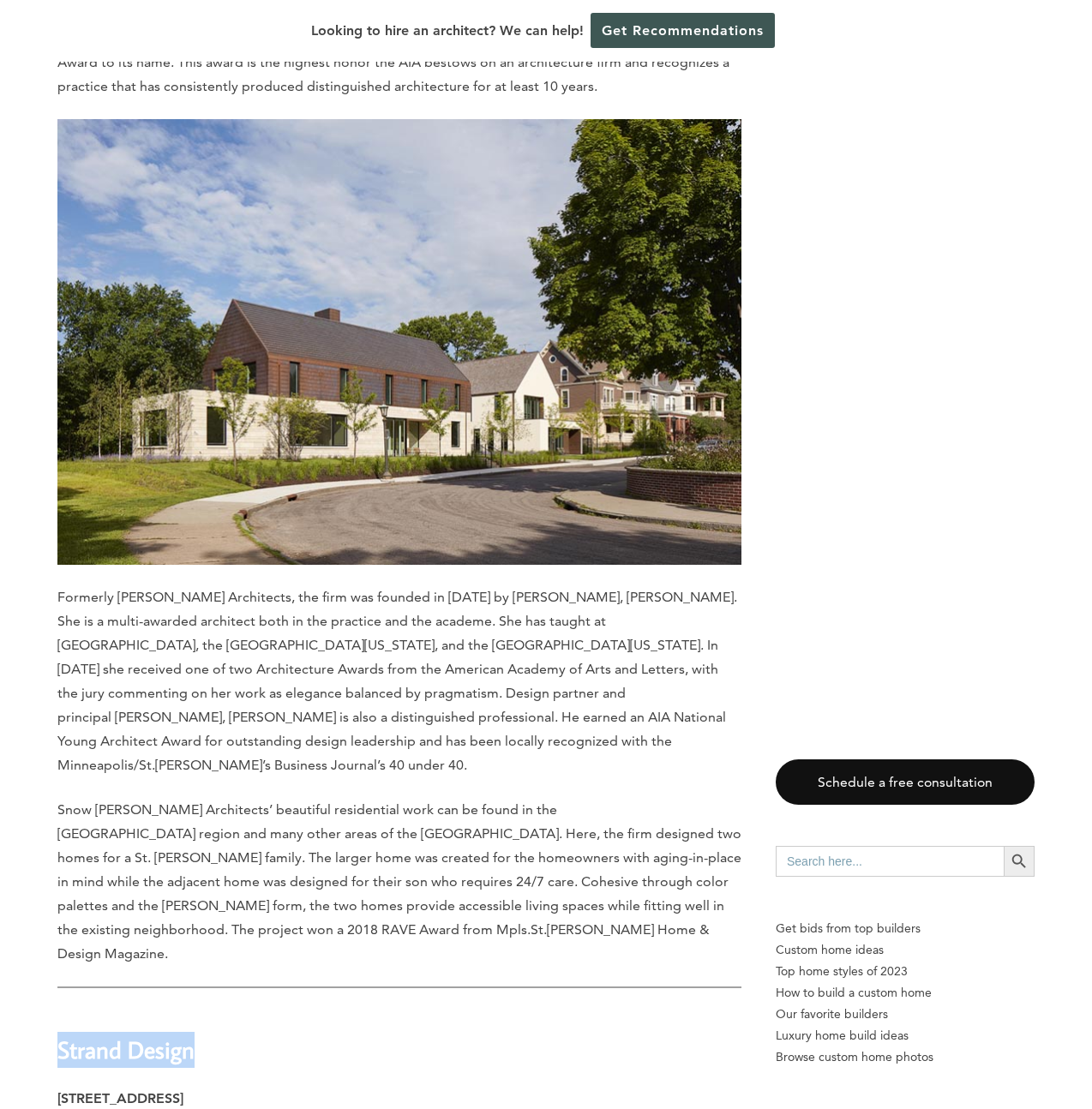
drag, startPoint x: 204, startPoint y: 808, endPoint x: 63, endPoint y: 814, distance: 141.1
click at [63, 1008] on h2 "Strand Design" at bounding box center [399, 1038] width 684 height 59
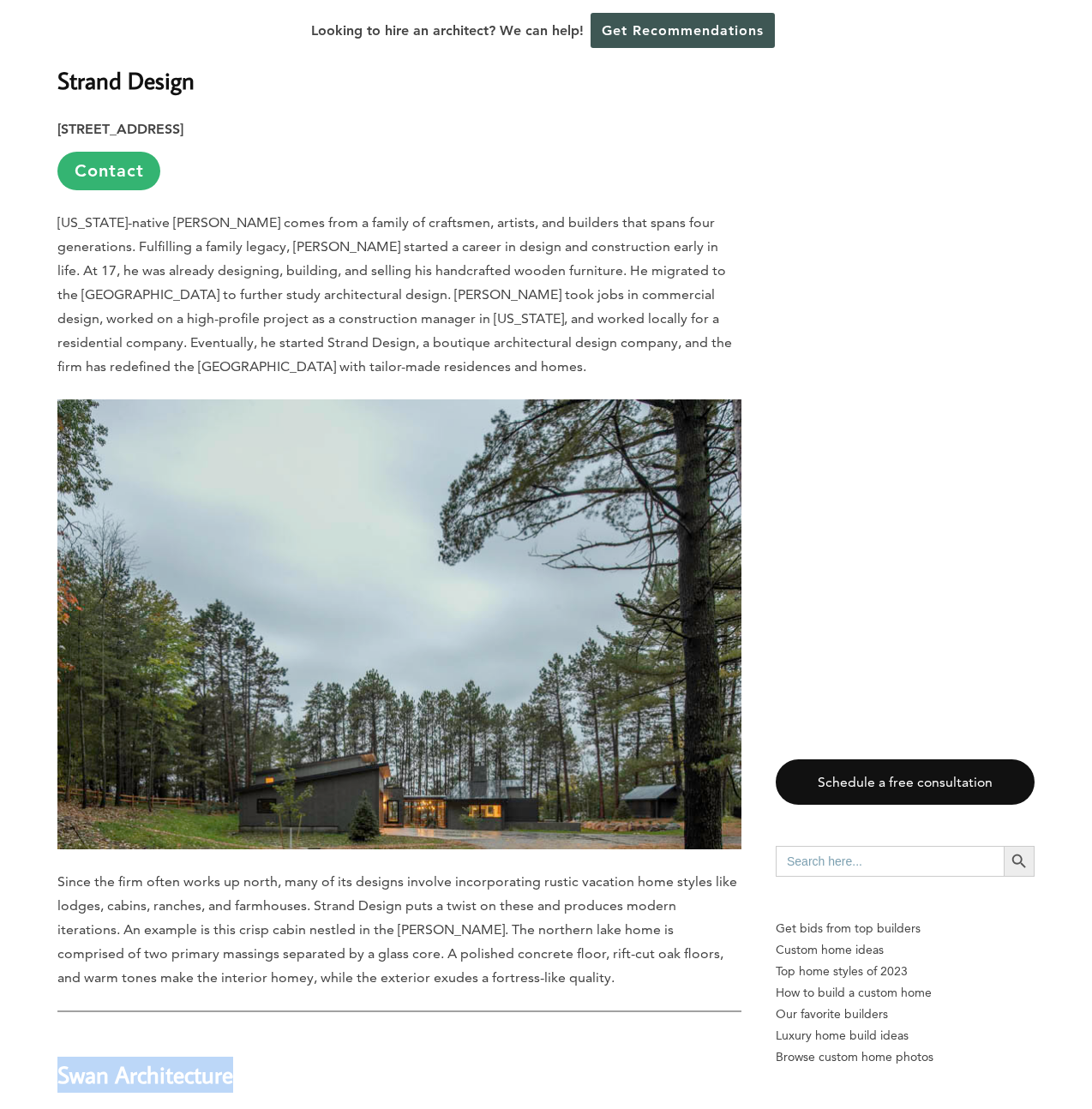
drag, startPoint x: 246, startPoint y: 836, endPoint x: 61, endPoint y: 836, distance: 185.0
click at [61, 1033] on h2 "Swan Architecture" at bounding box center [399, 1062] width 684 height 59
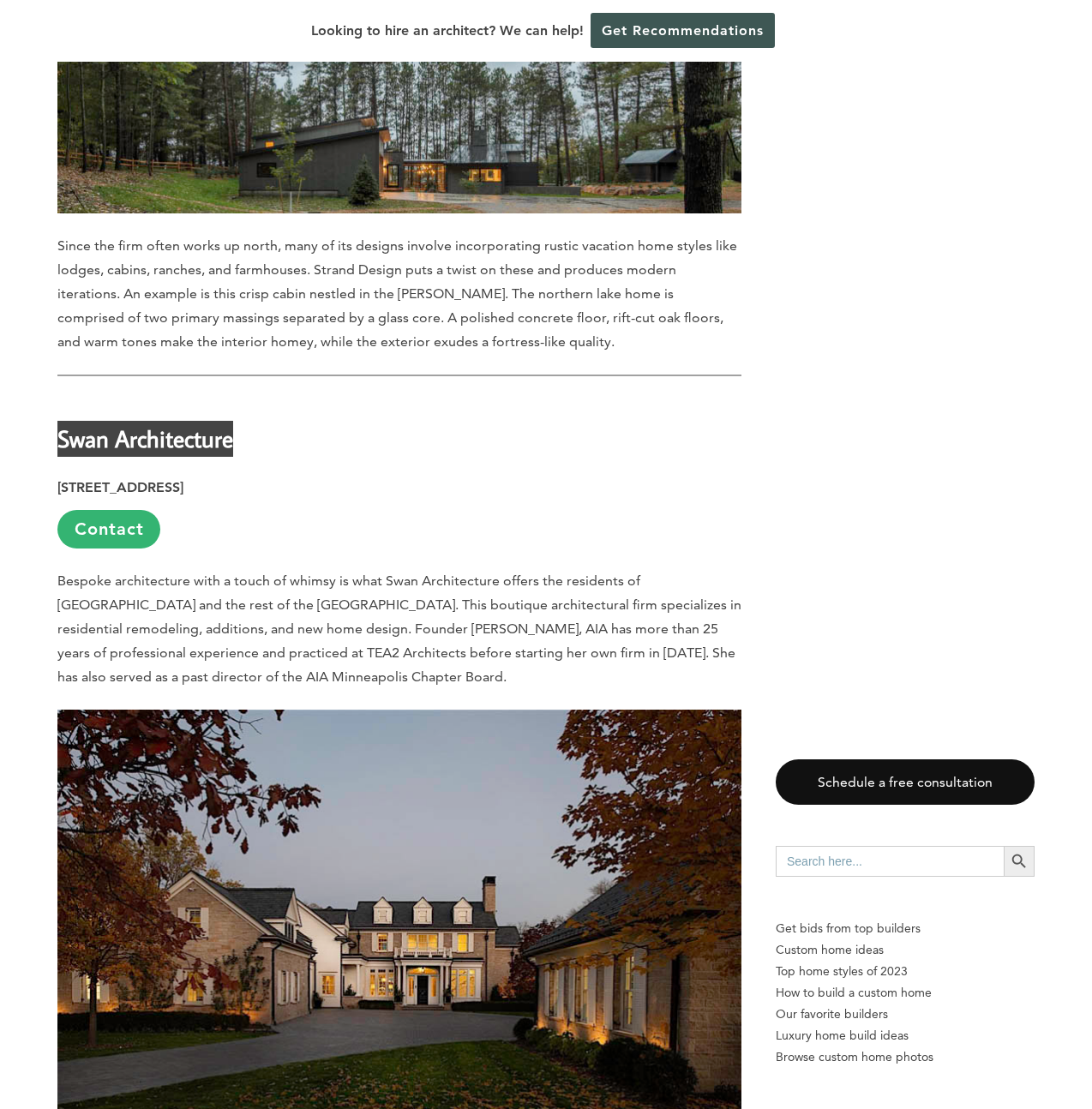
scroll to position [15425, 0]
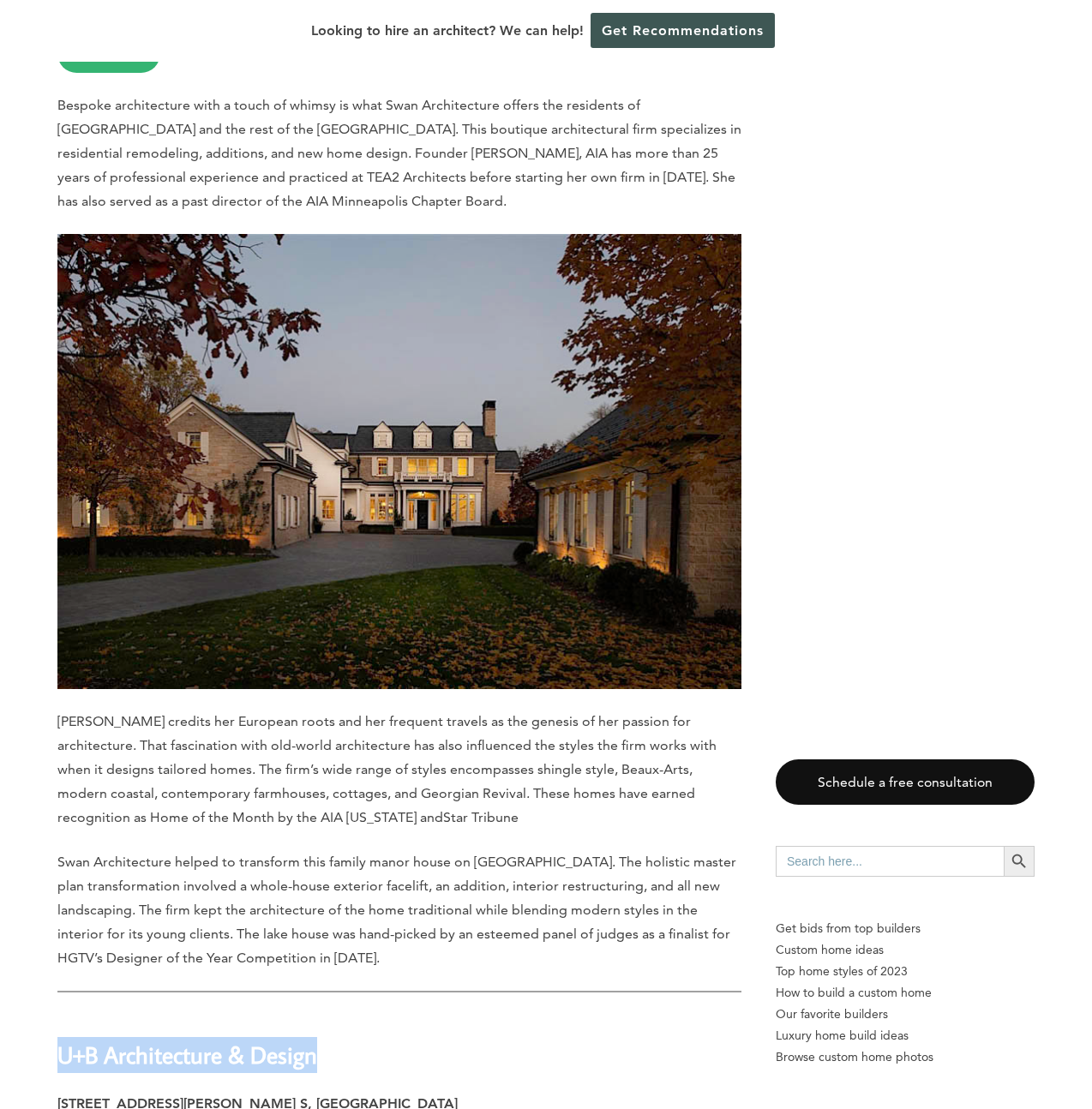
drag, startPoint x: 303, startPoint y: 815, endPoint x: 30, endPoint y: 824, distance: 273.1
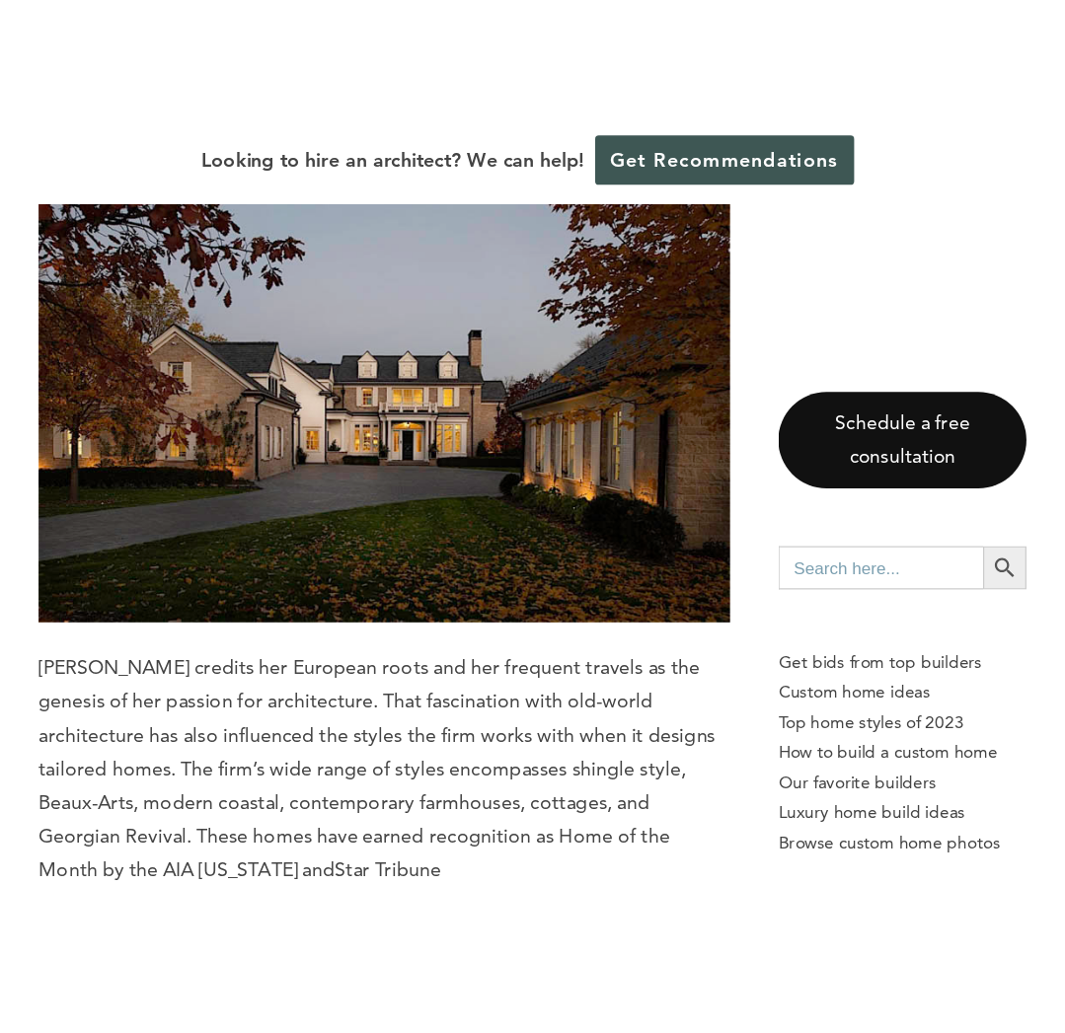
scroll to position [18374, 0]
